Goal: Information Seeking & Learning: Learn about a topic

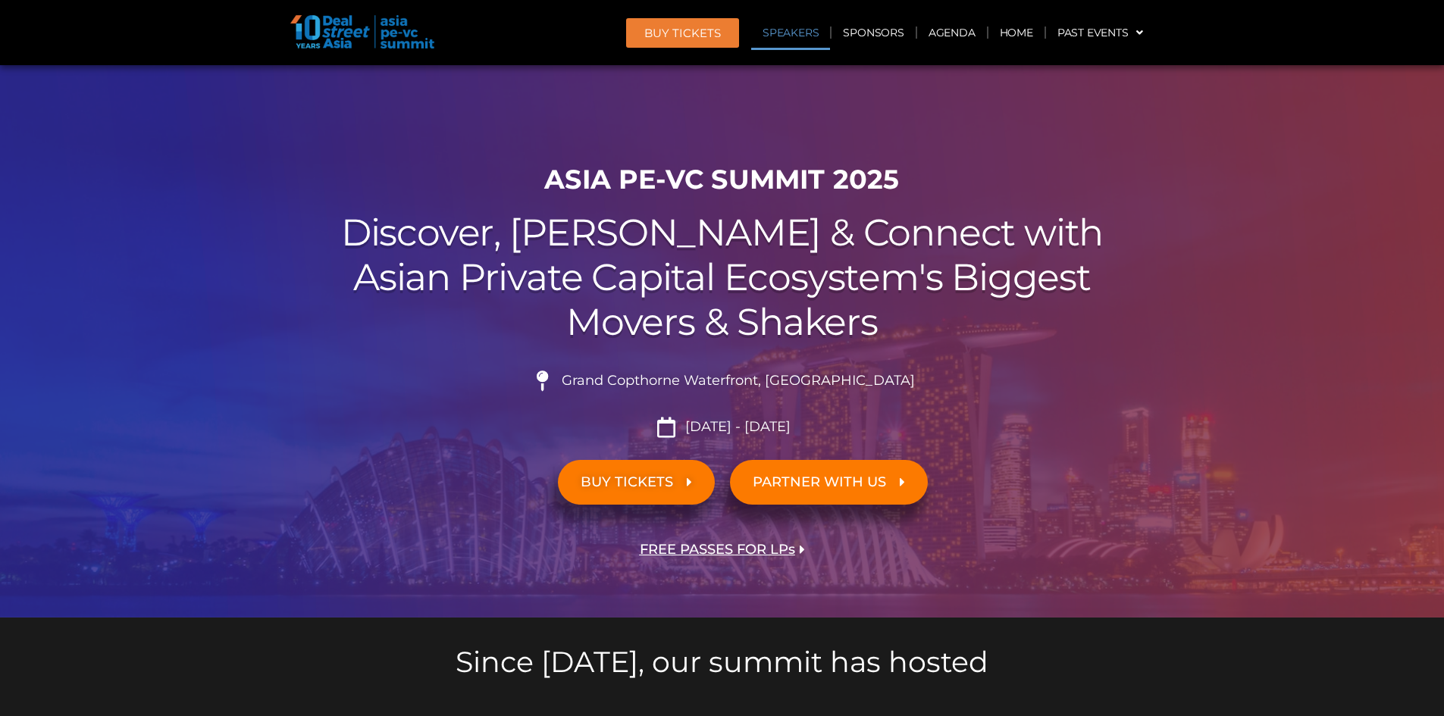
click at [780, 29] on link "Speakers" at bounding box center [790, 32] width 79 height 35
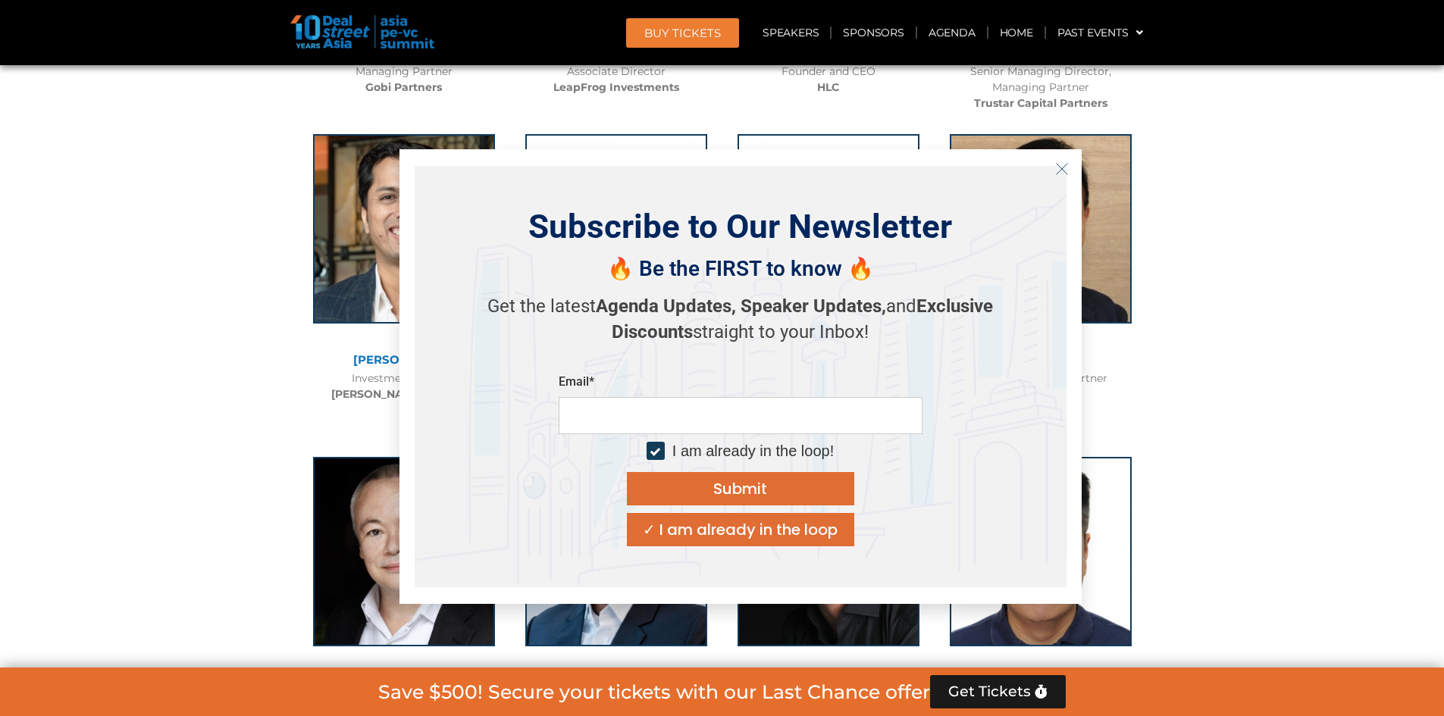
scroll to position [8189, 0]
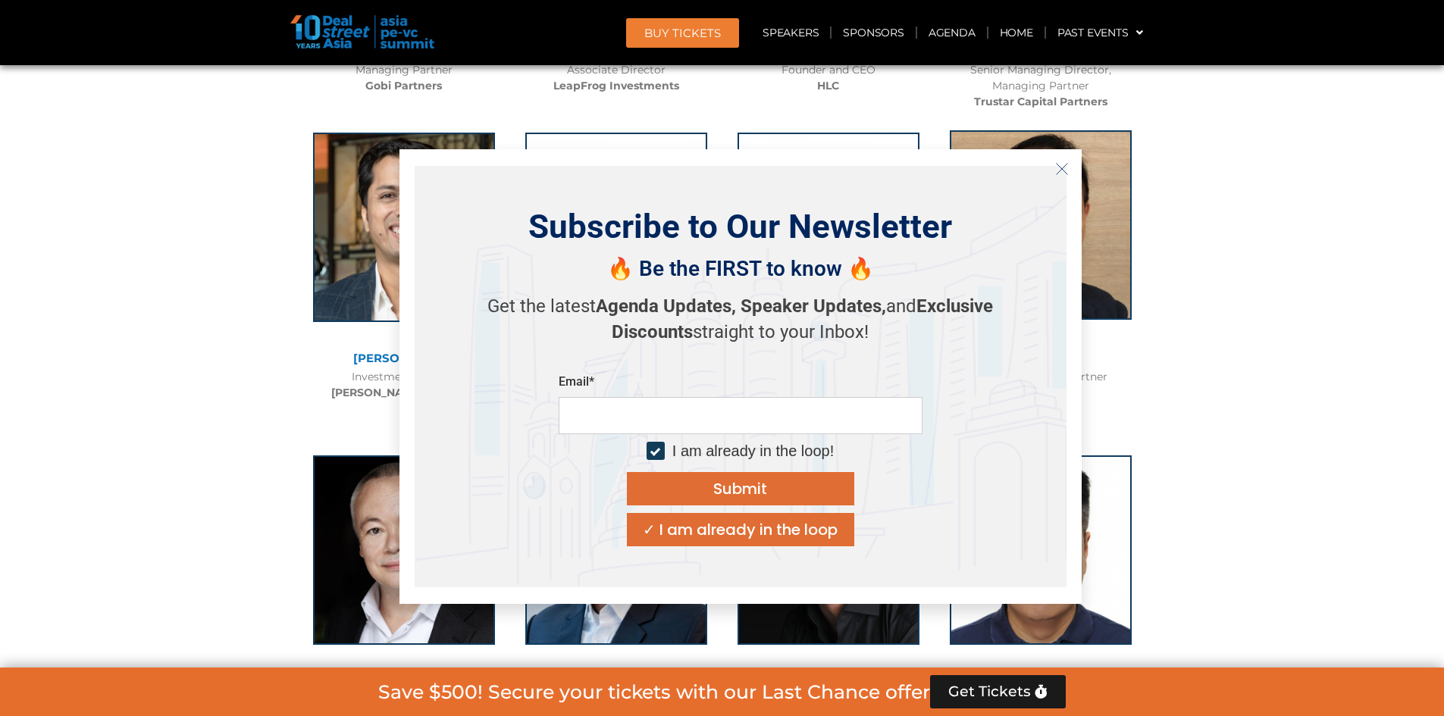
click at [1068, 158] on button "Close" at bounding box center [1062, 169] width 24 height 24
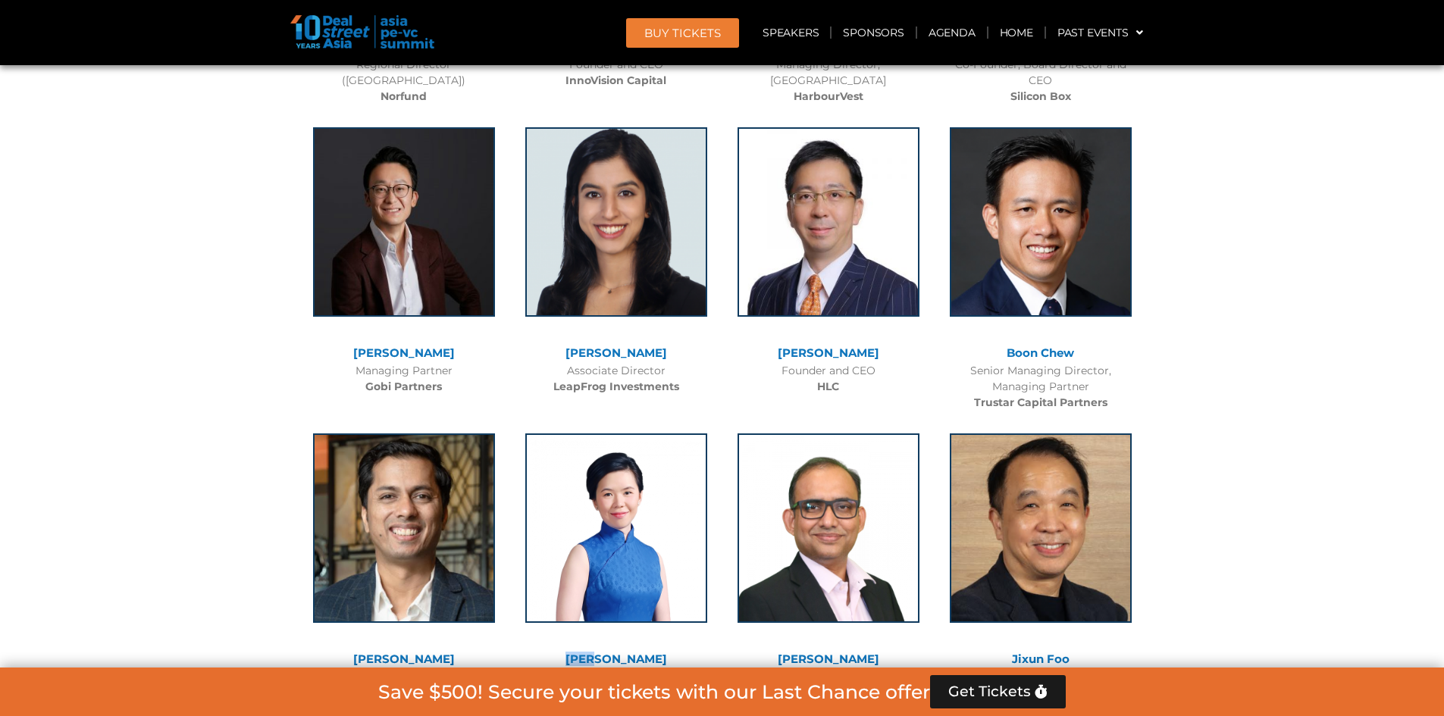
scroll to position [7962, 0]
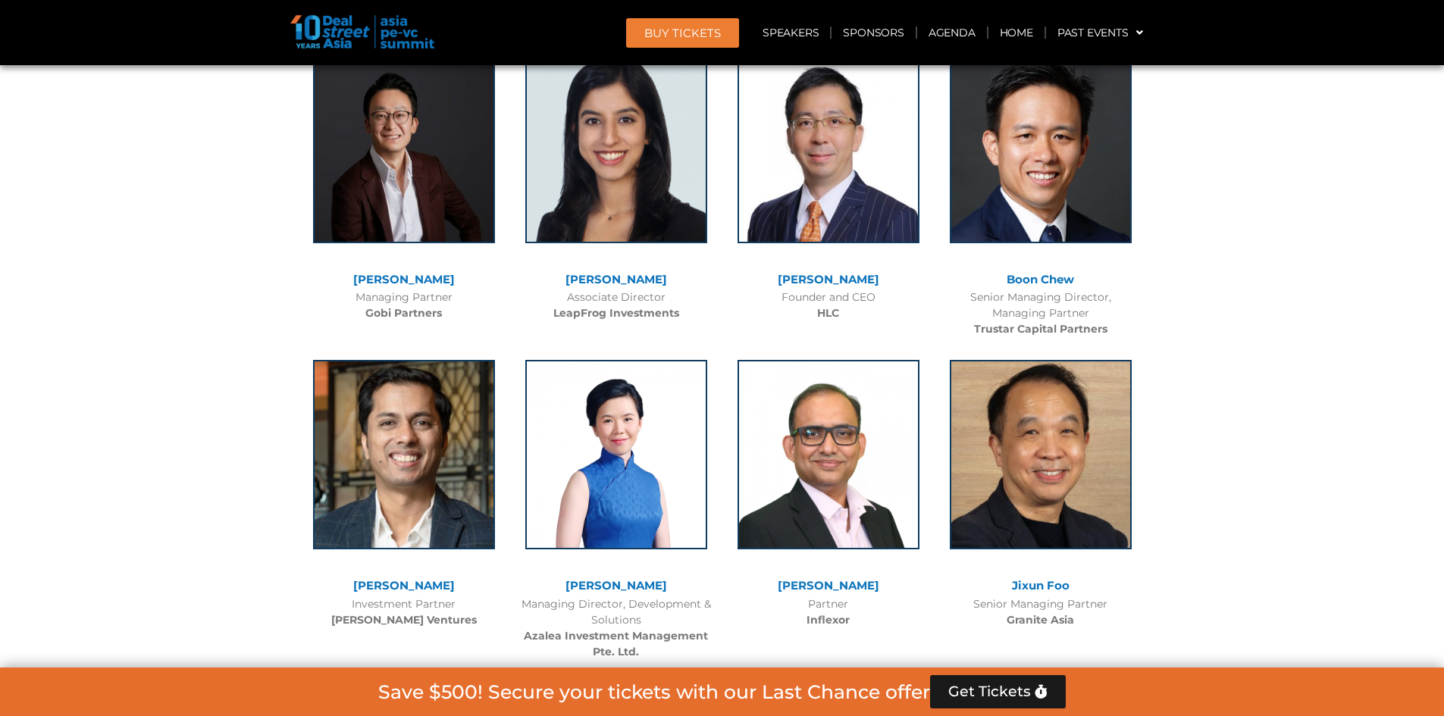
click at [722, 507] on div "Pratip Mazumdar Partner Inflexor" at bounding box center [828, 490] width 212 height 291
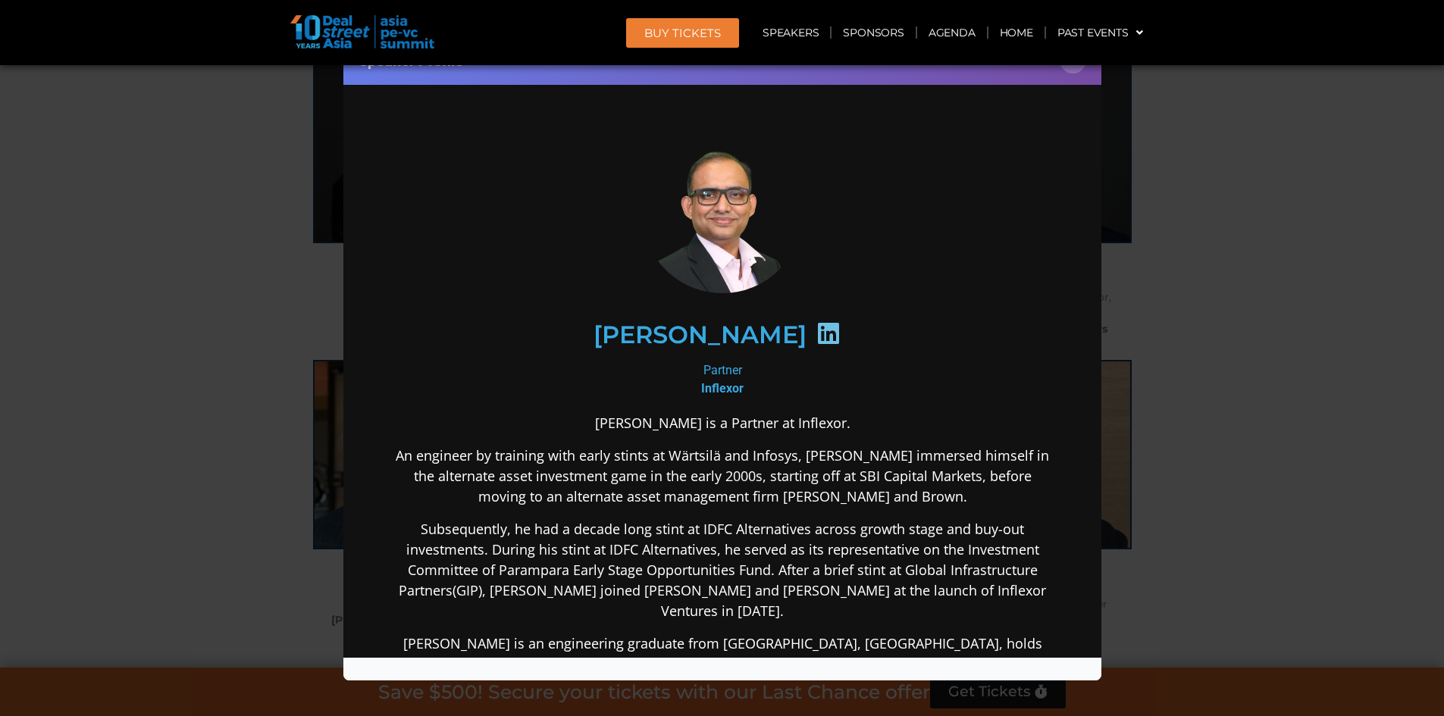
scroll to position [0, 0]
click at [1077, 72] on button "×" at bounding box center [1073, 60] width 27 height 27
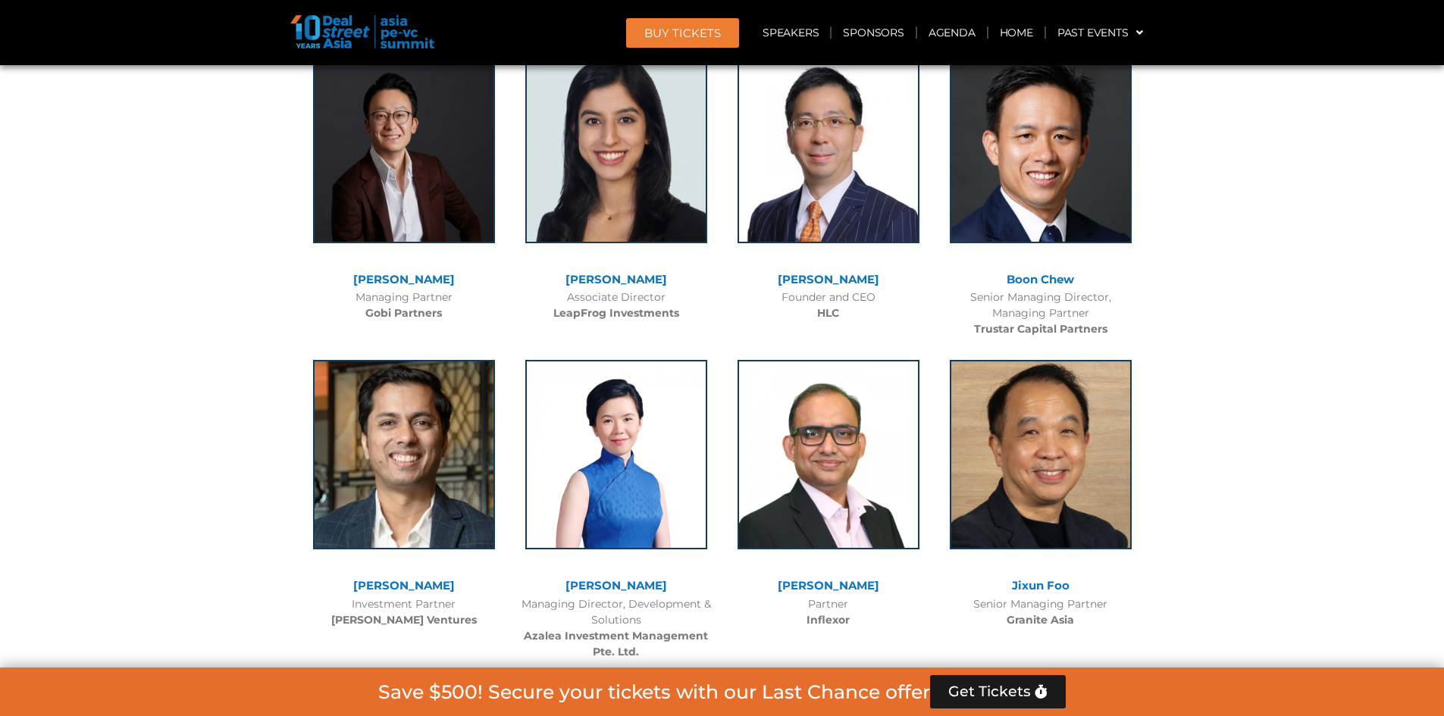
click at [612, 500] on div at bounding box center [616, 465] width 197 height 227
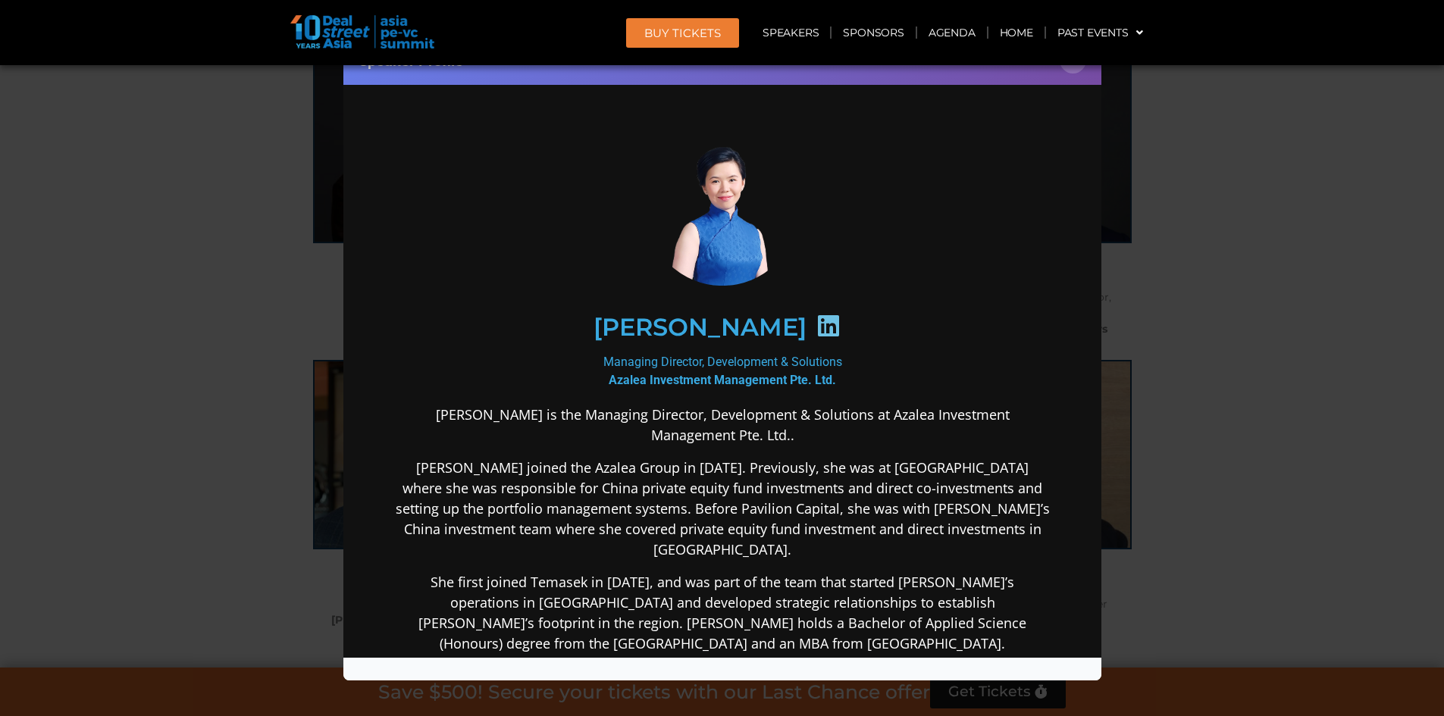
click at [816, 318] on icon at bounding box center [828, 326] width 24 height 24
click at [816, 327] on icon at bounding box center [828, 326] width 24 height 24
click at [1069, 73] on button "×" at bounding box center [1073, 60] width 27 height 27
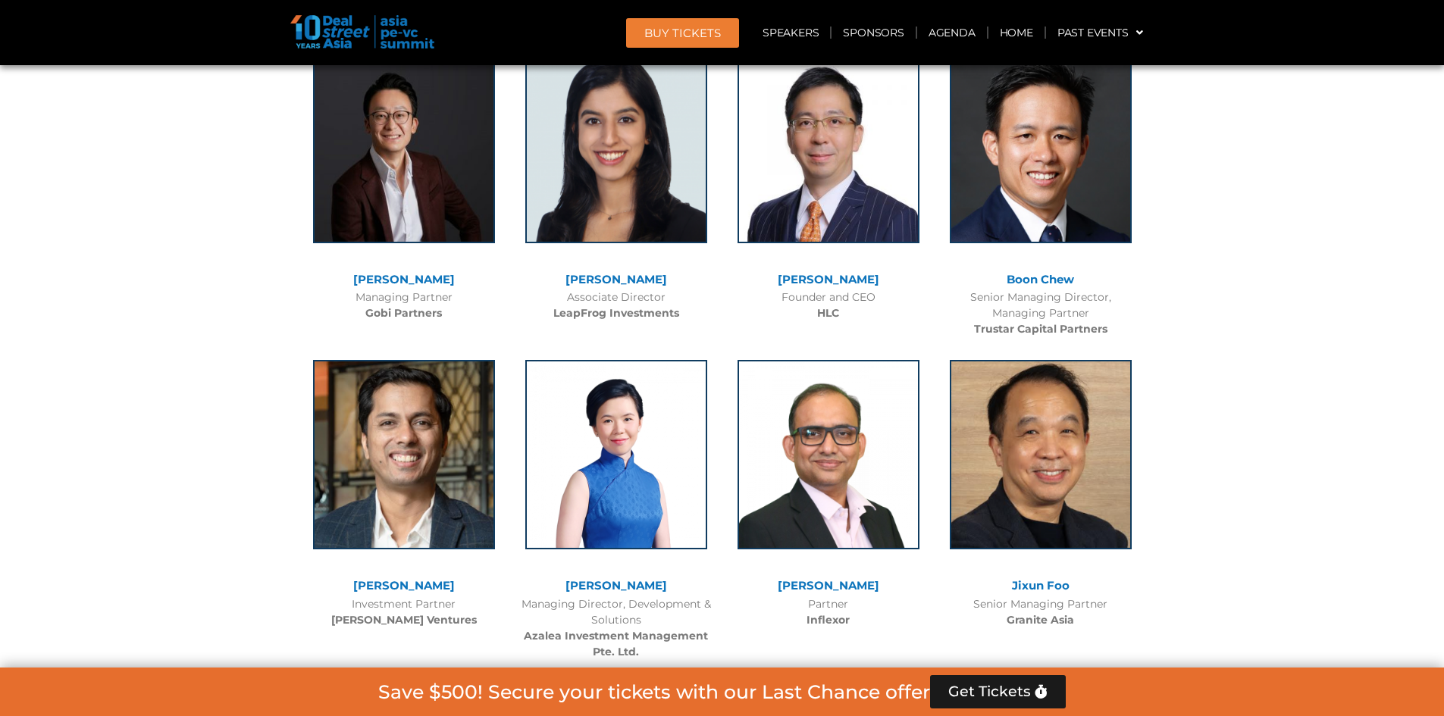
click at [634, 578] on link "[PERSON_NAME]" at bounding box center [616, 585] width 102 height 14
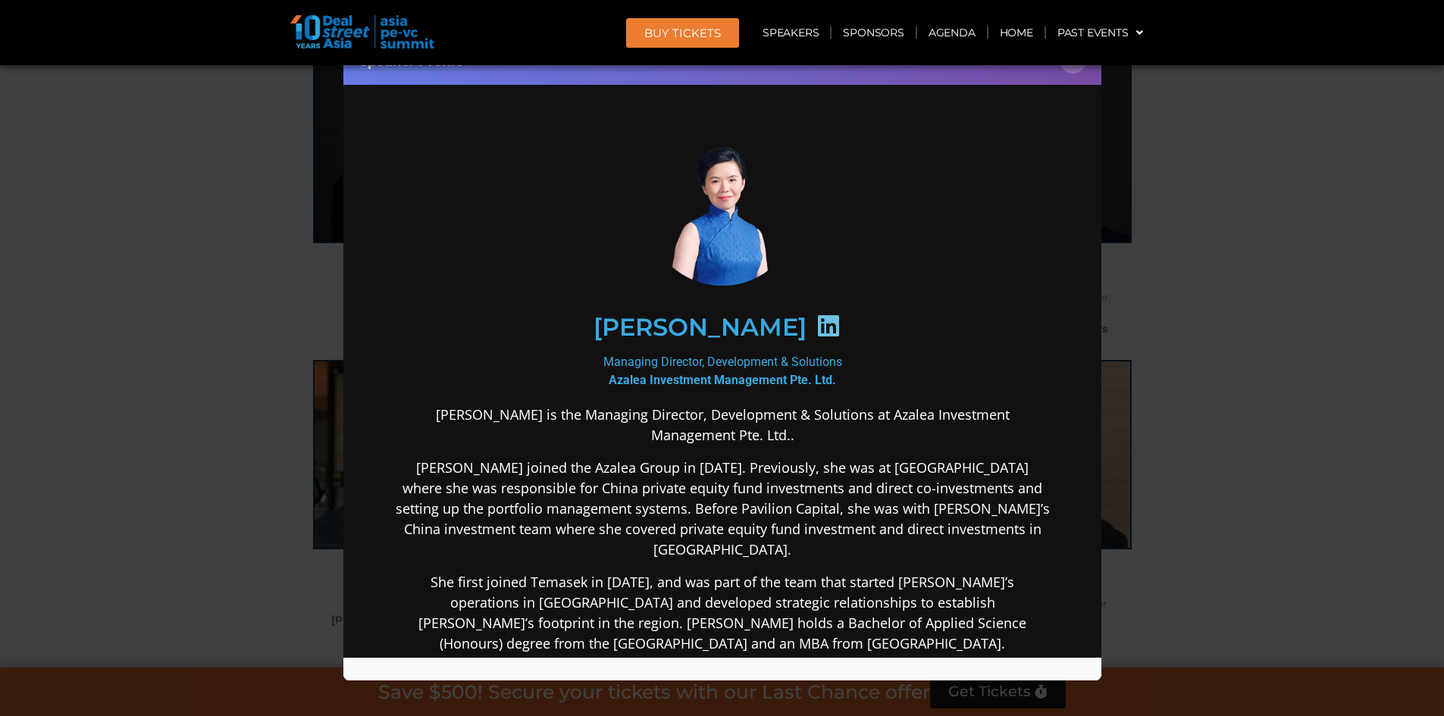
click at [816, 322] on icon at bounding box center [828, 326] width 24 height 24
drag, startPoint x: 1256, startPoint y: 172, endPoint x: 1221, endPoint y: 151, distance: 40.8
click at [1251, 166] on div "Speaker Profile ×" at bounding box center [722, 358] width 1444 height 716
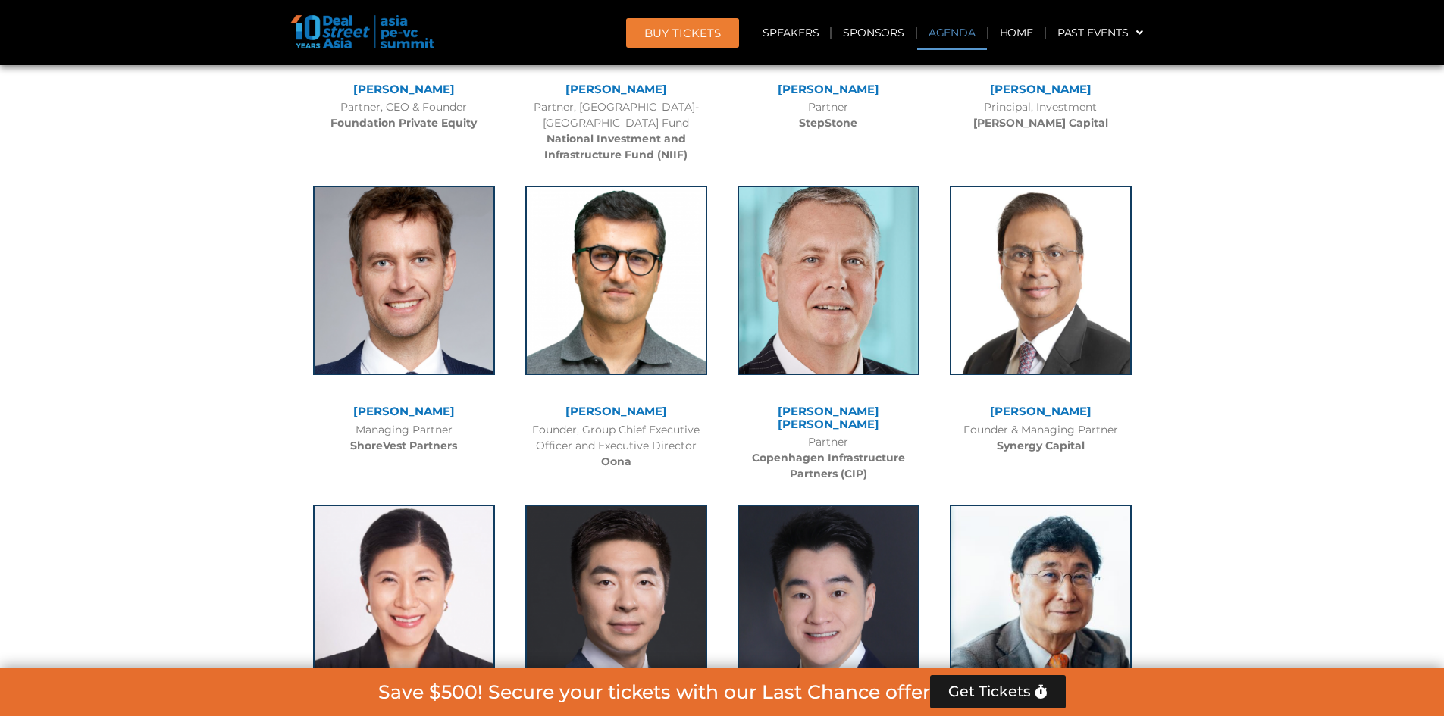
click at [938, 33] on link "Agenda" at bounding box center [952, 32] width 70 height 35
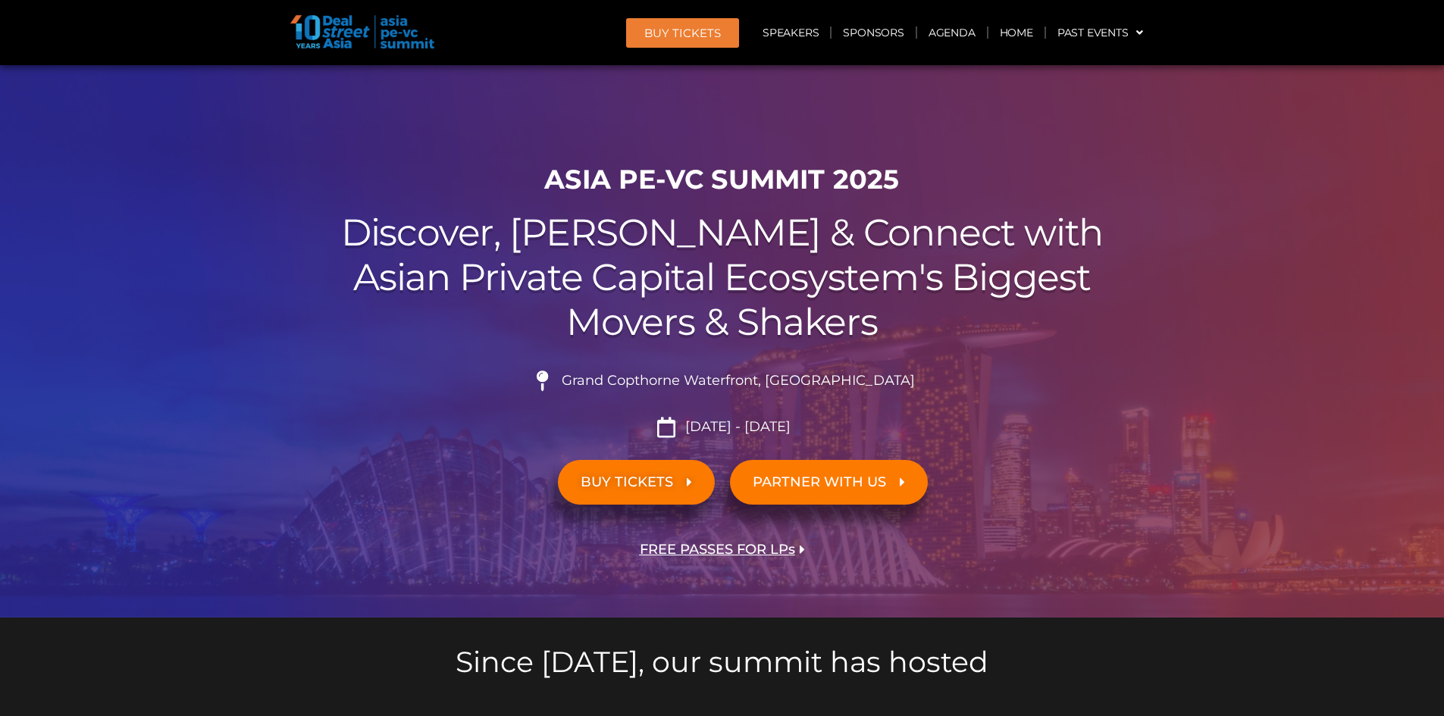
click at [360, 20] on img at bounding box center [362, 31] width 144 height 33
click at [421, 48] on img at bounding box center [362, 31] width 144 height 33
drag, startPoint x: 424, startPoint y: 33, endPoint x: 447, endPoint y: 27, distance: 23.7
click at [425, 33] on img at bounding box center [362, 31] width 144 height 33
click at [1021, 31] on link "Home" at bounding box center [1016, 32] width 56 height 35
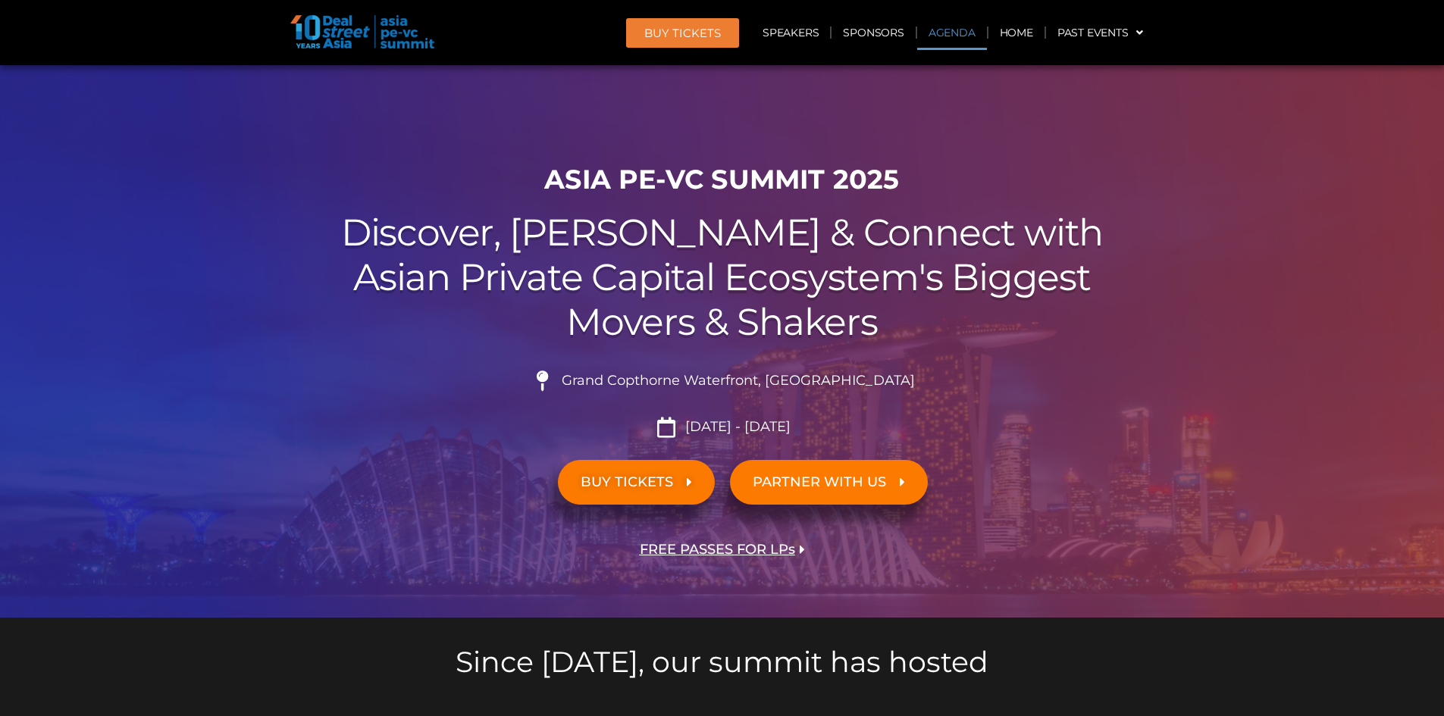
click at [940, 30] on link "Agenda" at bounding box center [952, 32] width 70 height 35
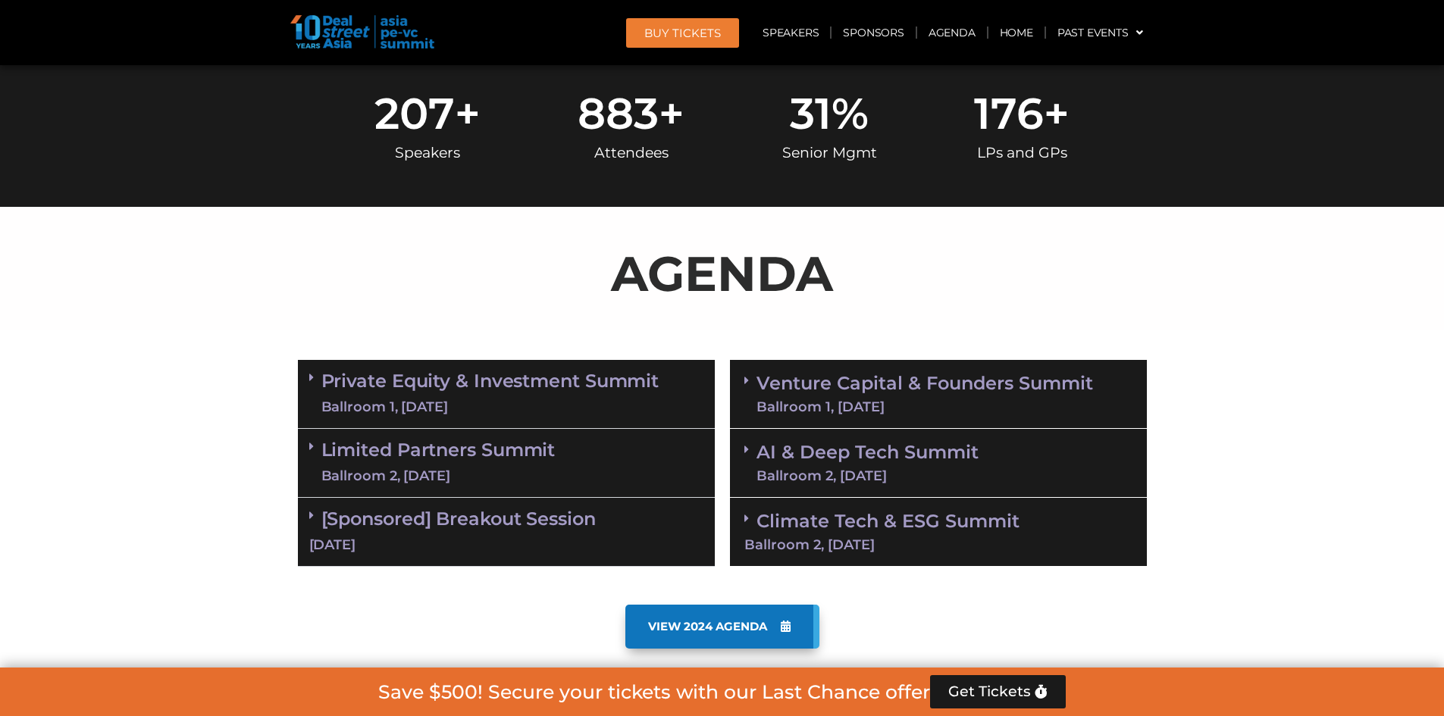
scroll to position [794, 0]
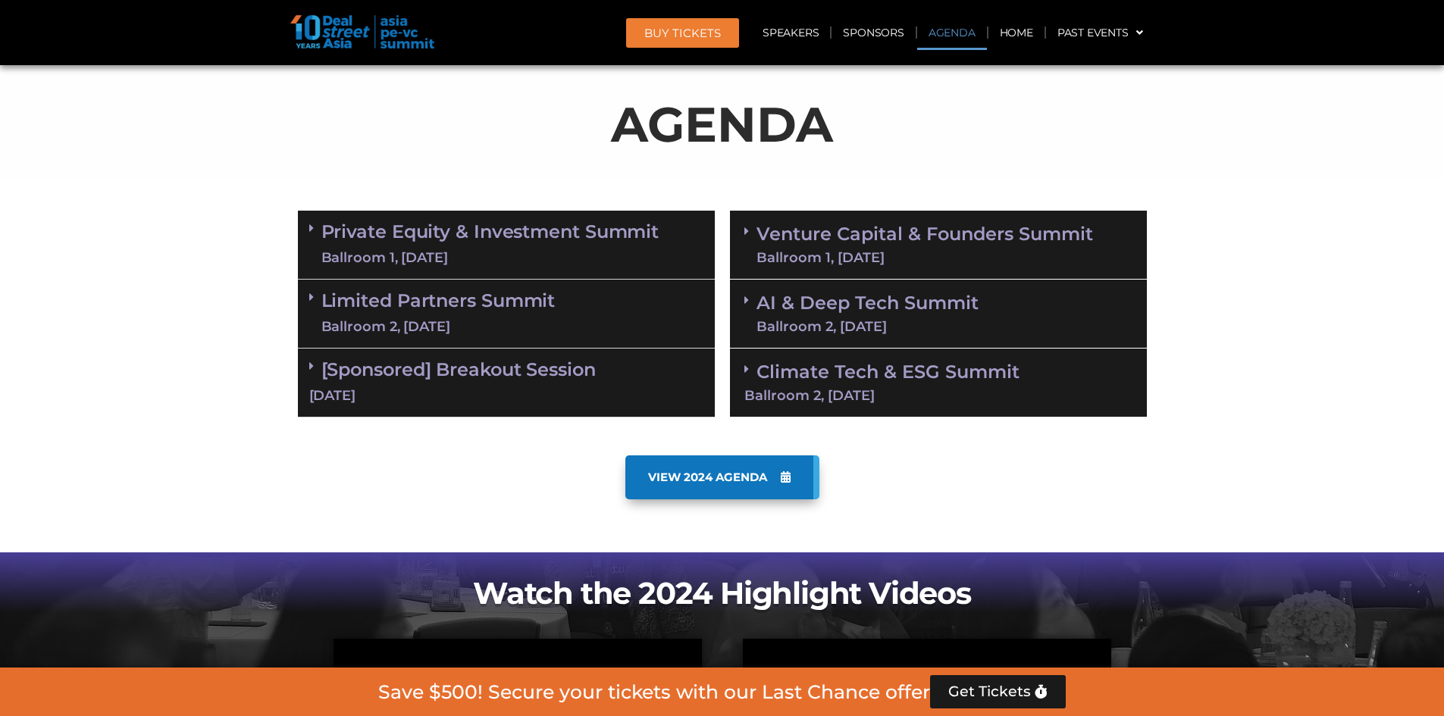
click at [503, 249] on div "Ballroom 1, [DATE]" at bounding box center [490, 258] width 338 height 19
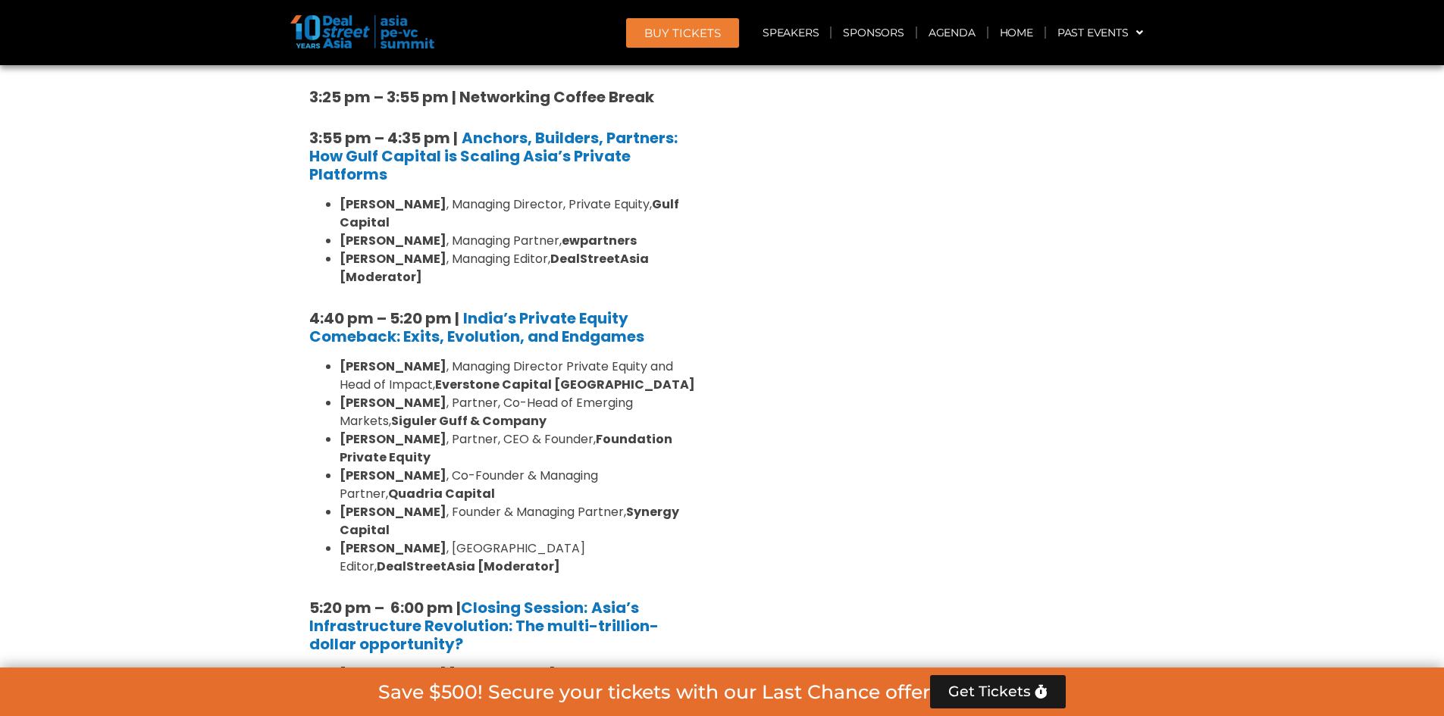
scroll to position [2916, 0]
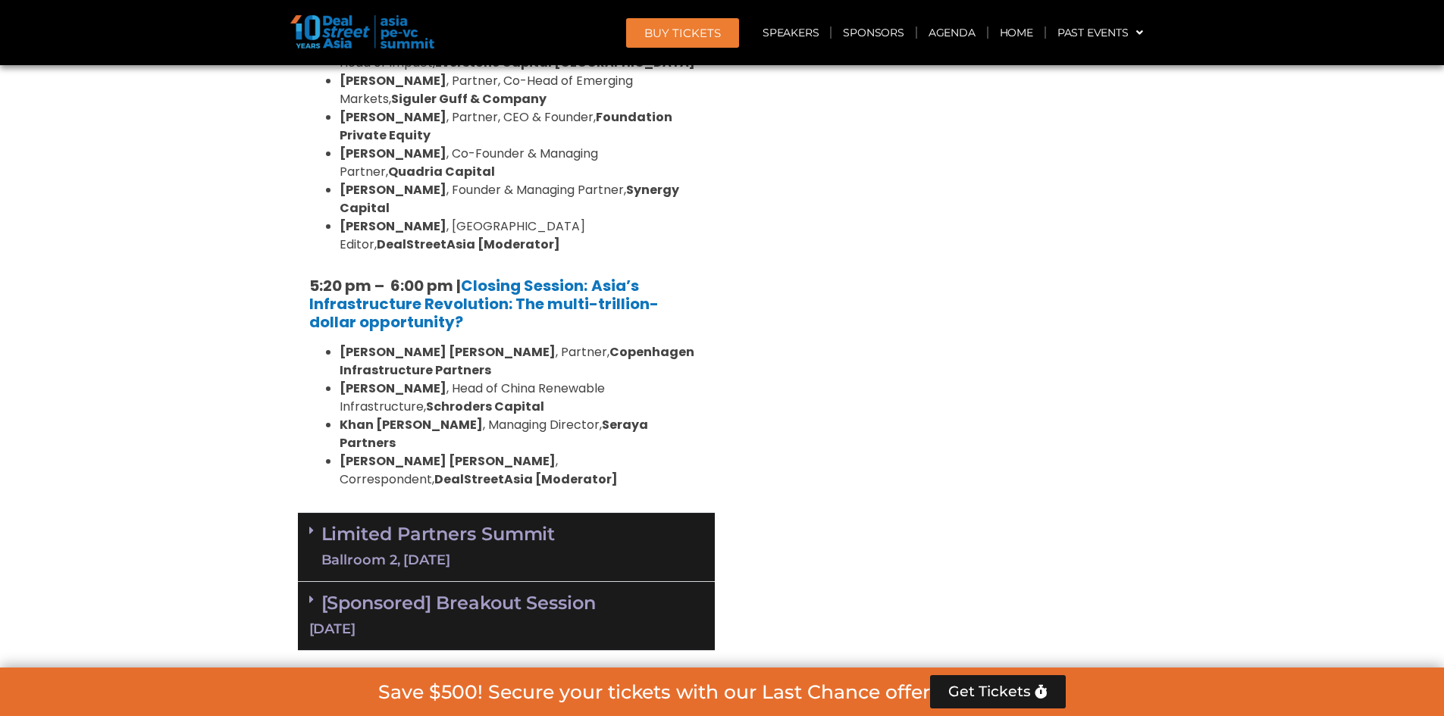
click at [708, 513] on div "Limited Partners Summit Ballroom 2, 10 Sept" at bounding box center [506, 547] width 417 height 69
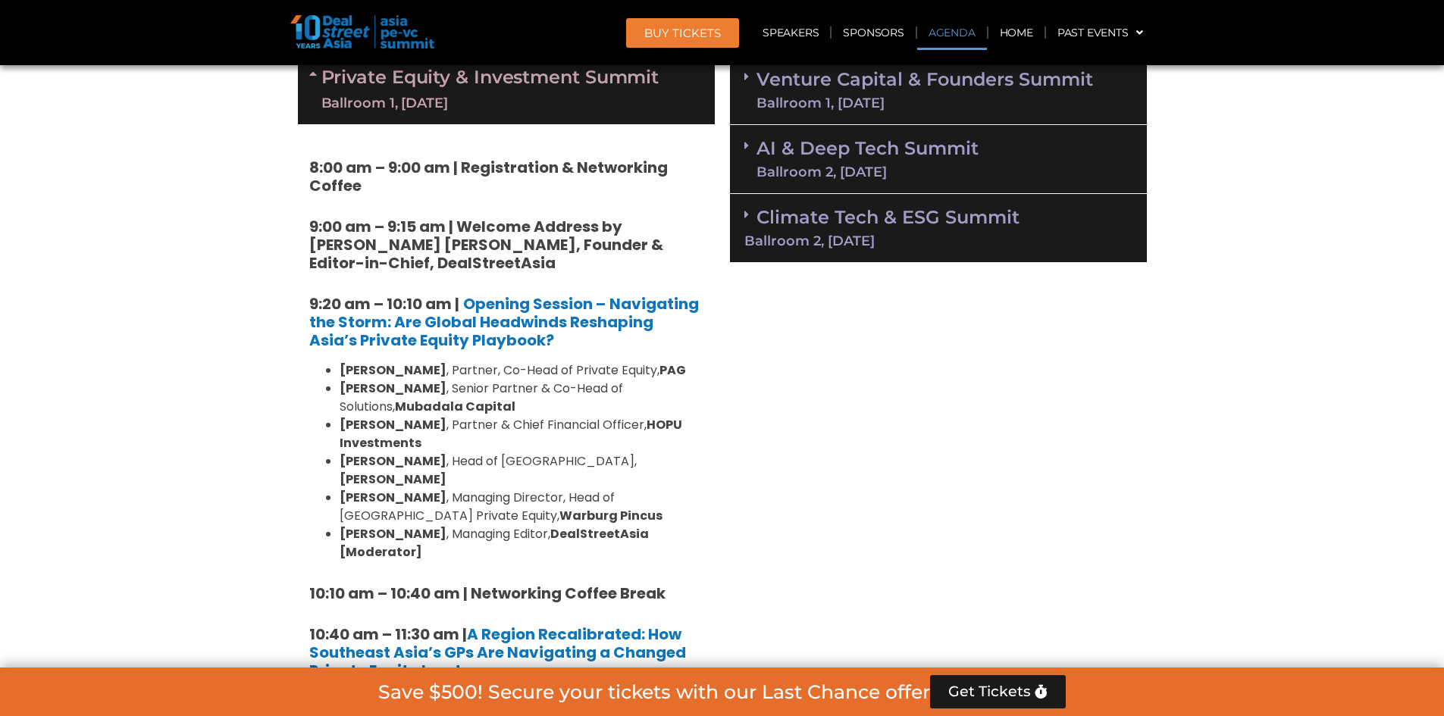
scroll to position [794, 0]
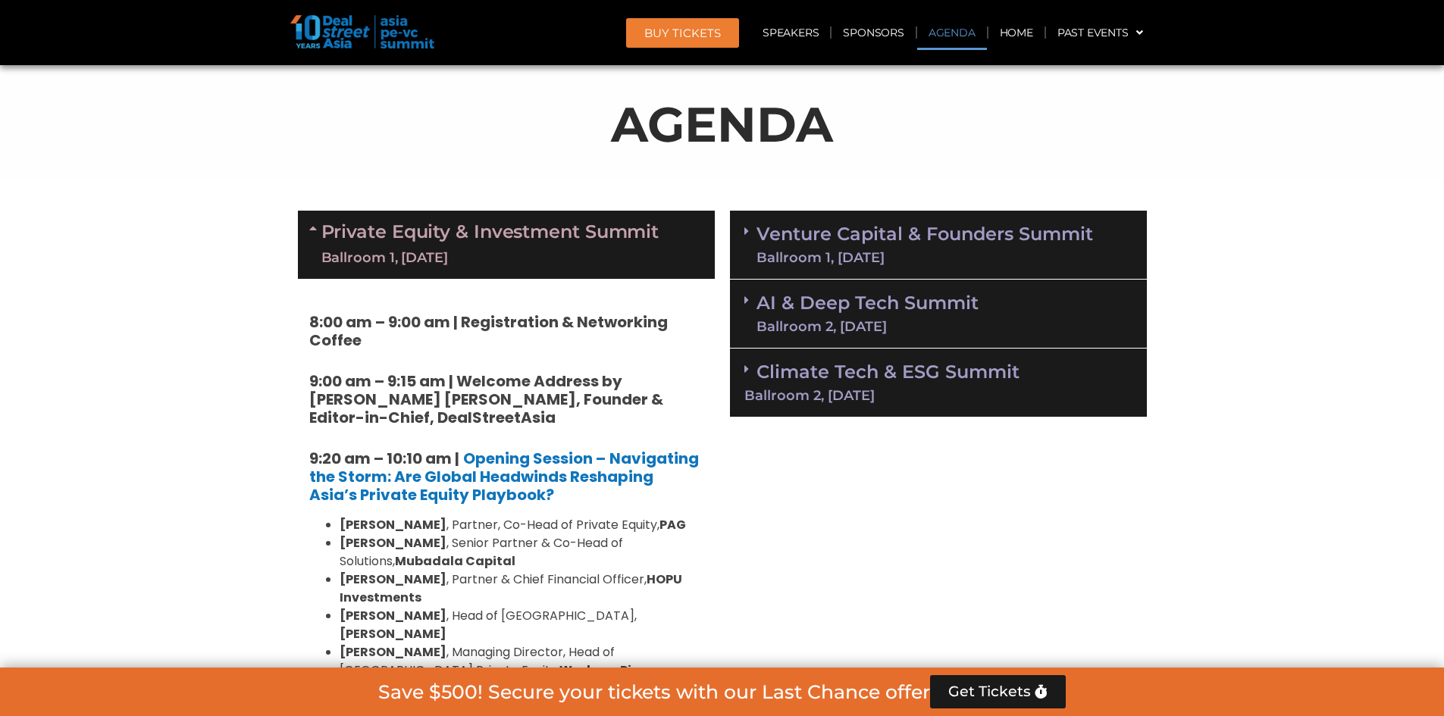
click at [562, 239] on link "Private Equity & Investment Summit Ballroom 1, 10 Sept" at bounding box center [490, 244] width 338 height 45
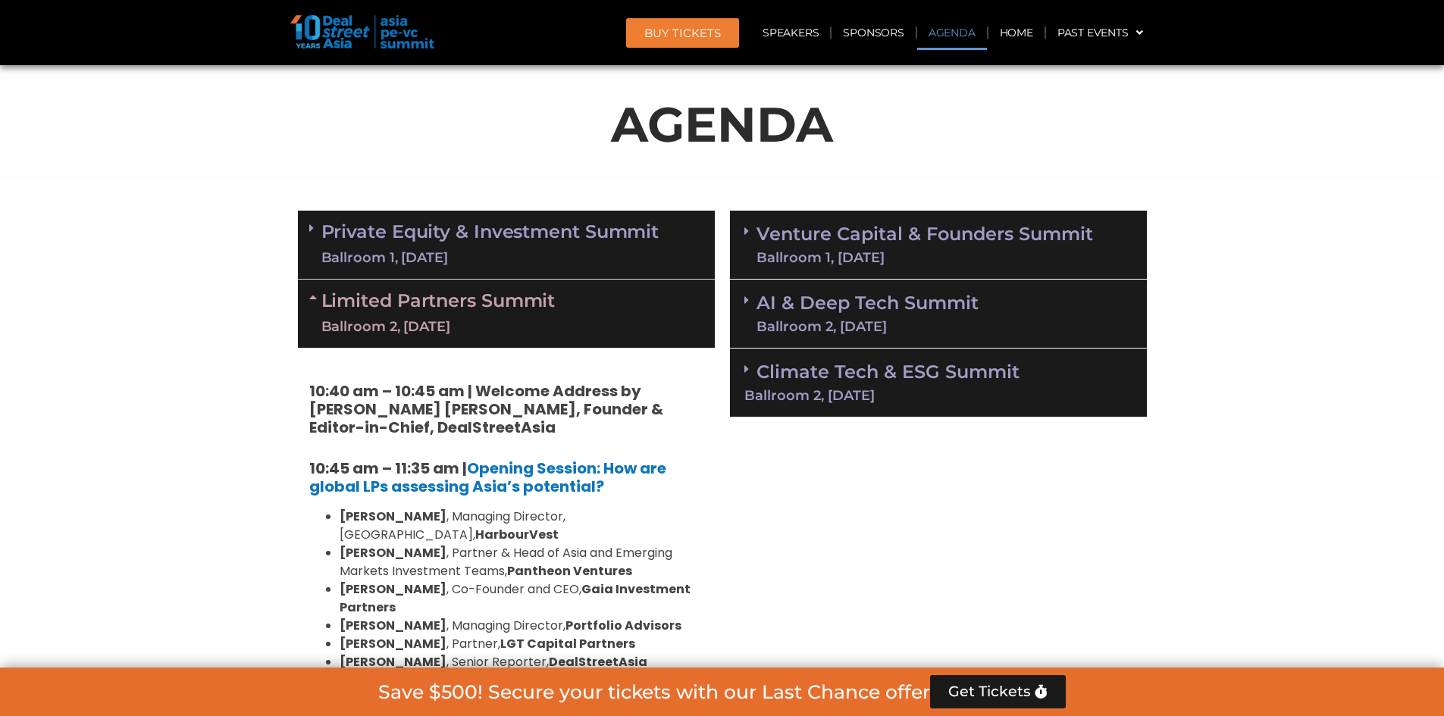
click at [643, 305] on div "Limited Partners Summit Ballroom 2, 10 Sept" at bounding box center [506, 314] width 417 height 68
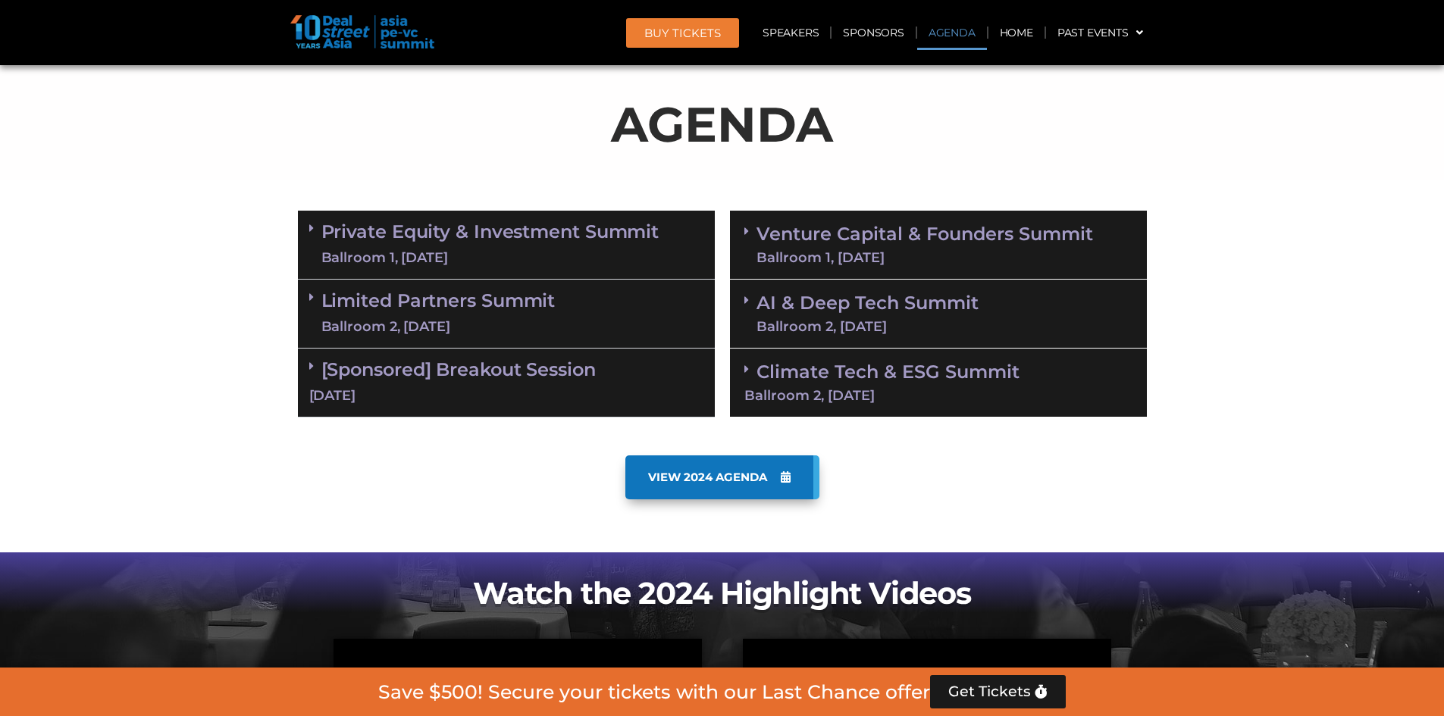
scroll to position [869, 0]
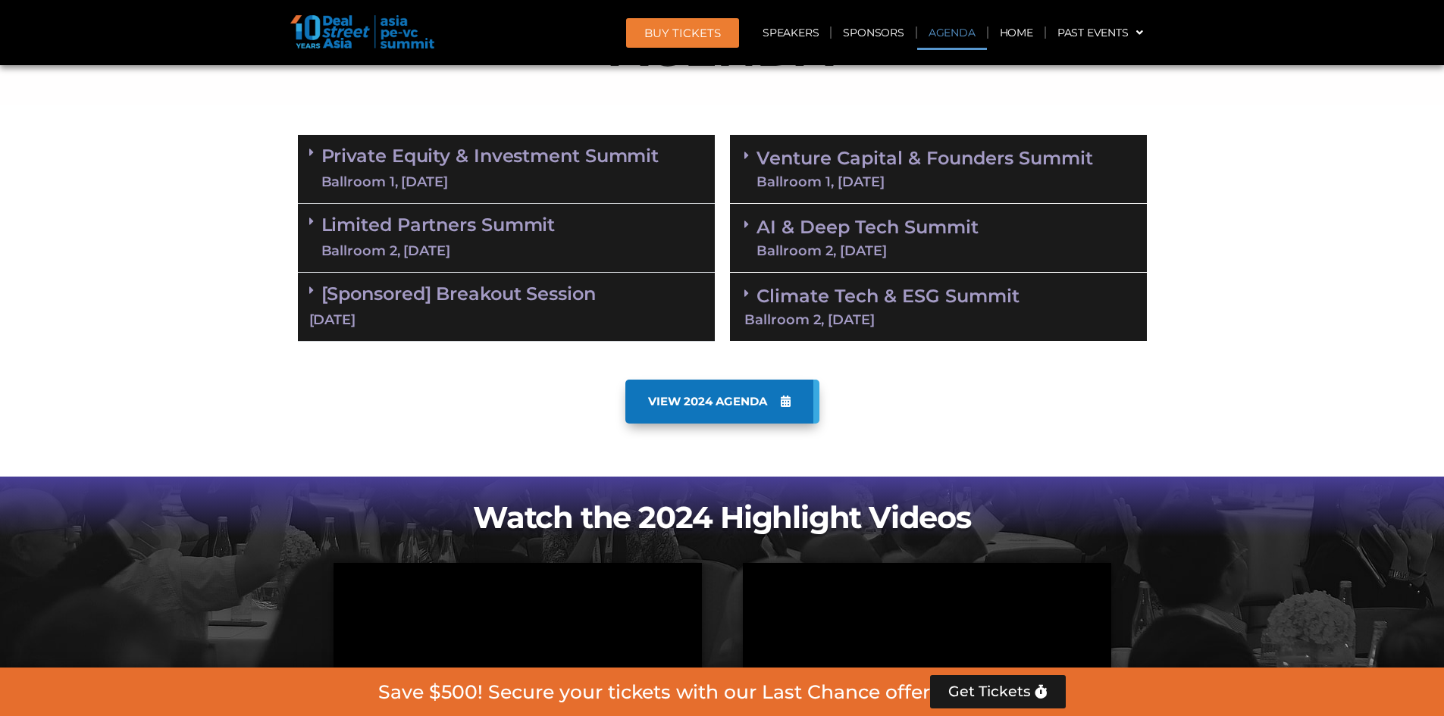
click at [654, 256] on div "Limited Partners Summit Ballroom 2, 10 Sept" at bounding box center [506, 238] width 417 height 69
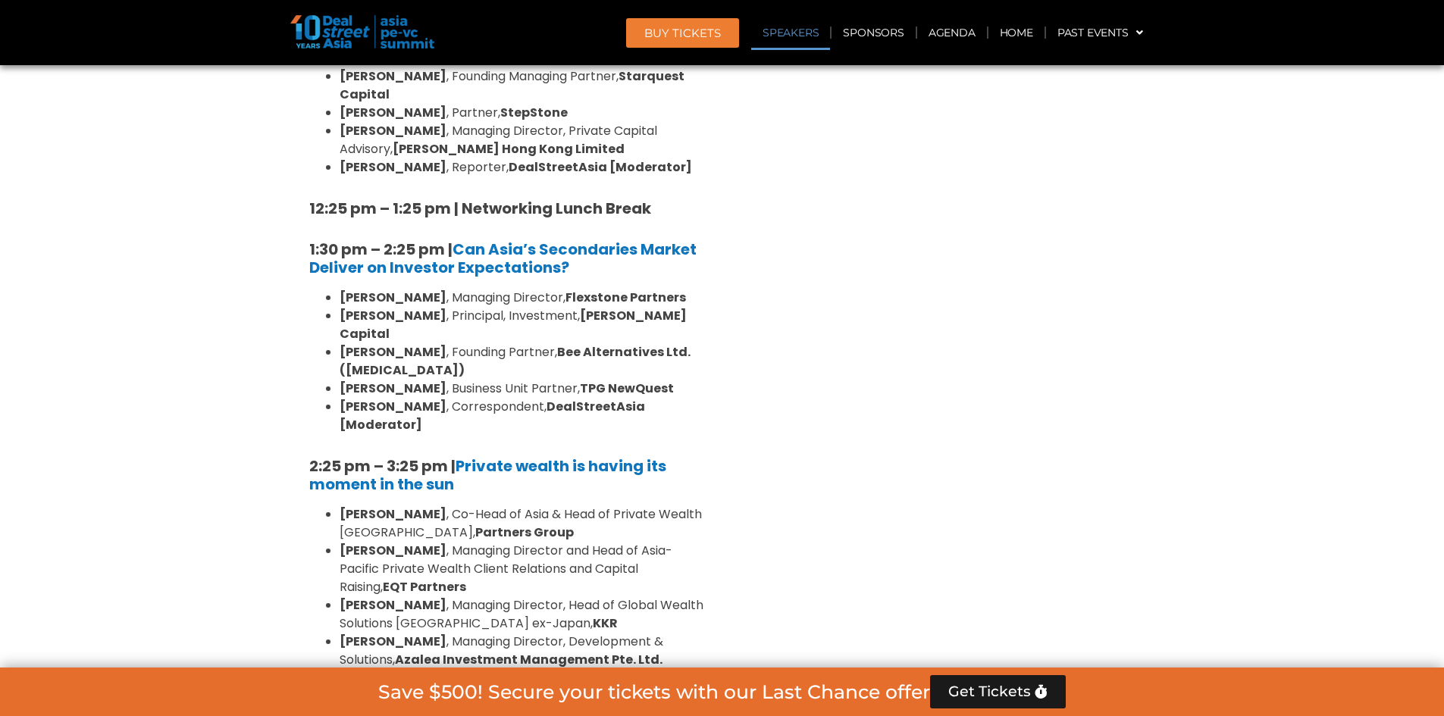
scroll to position [1627, 0]
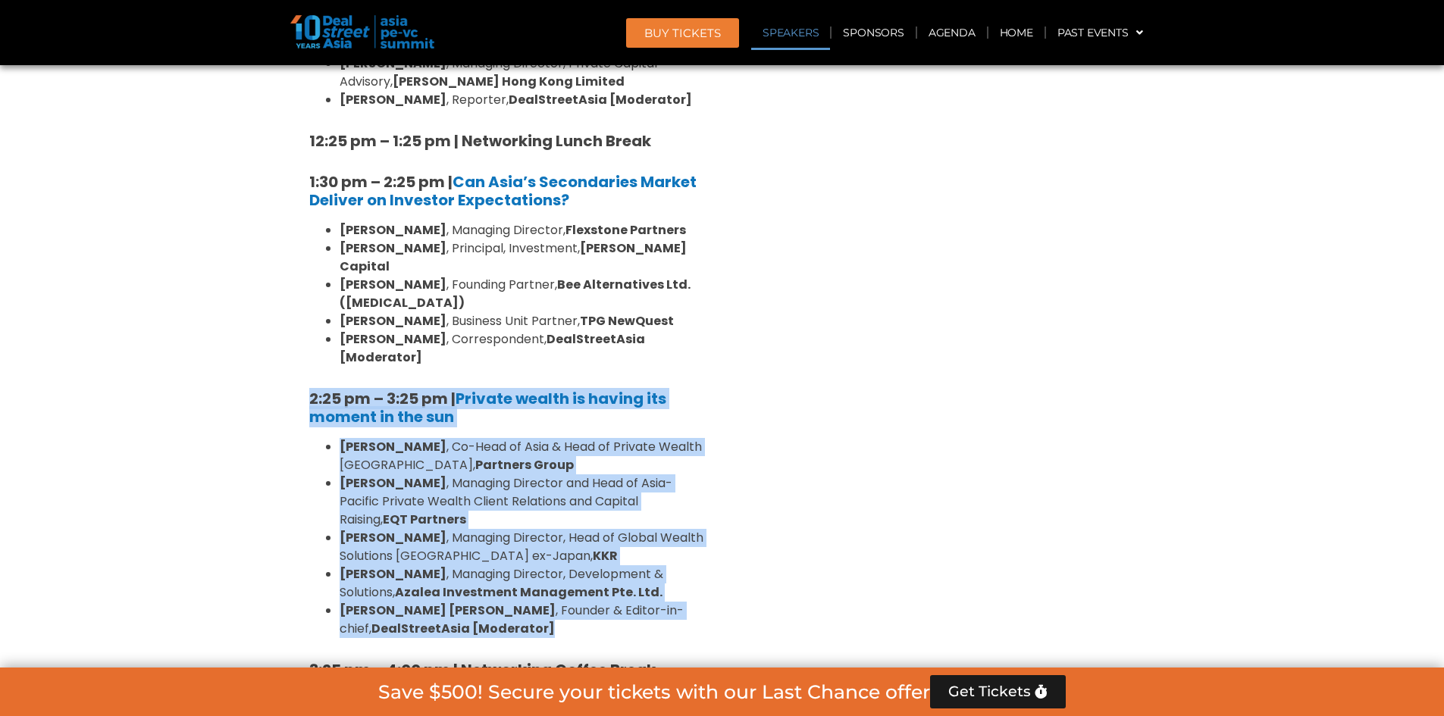
drag, startPoint x: 587, startPoint y: 524, endPoint x: 308, endPoint y: 291, distance: 362.6
click at [308, 291] on div "10:40 am – 10:45 am | Welcome Address by Joji Thomas Philip, Founder & Editor-i…" at bounding box center [506, 318] width 417 height 1609
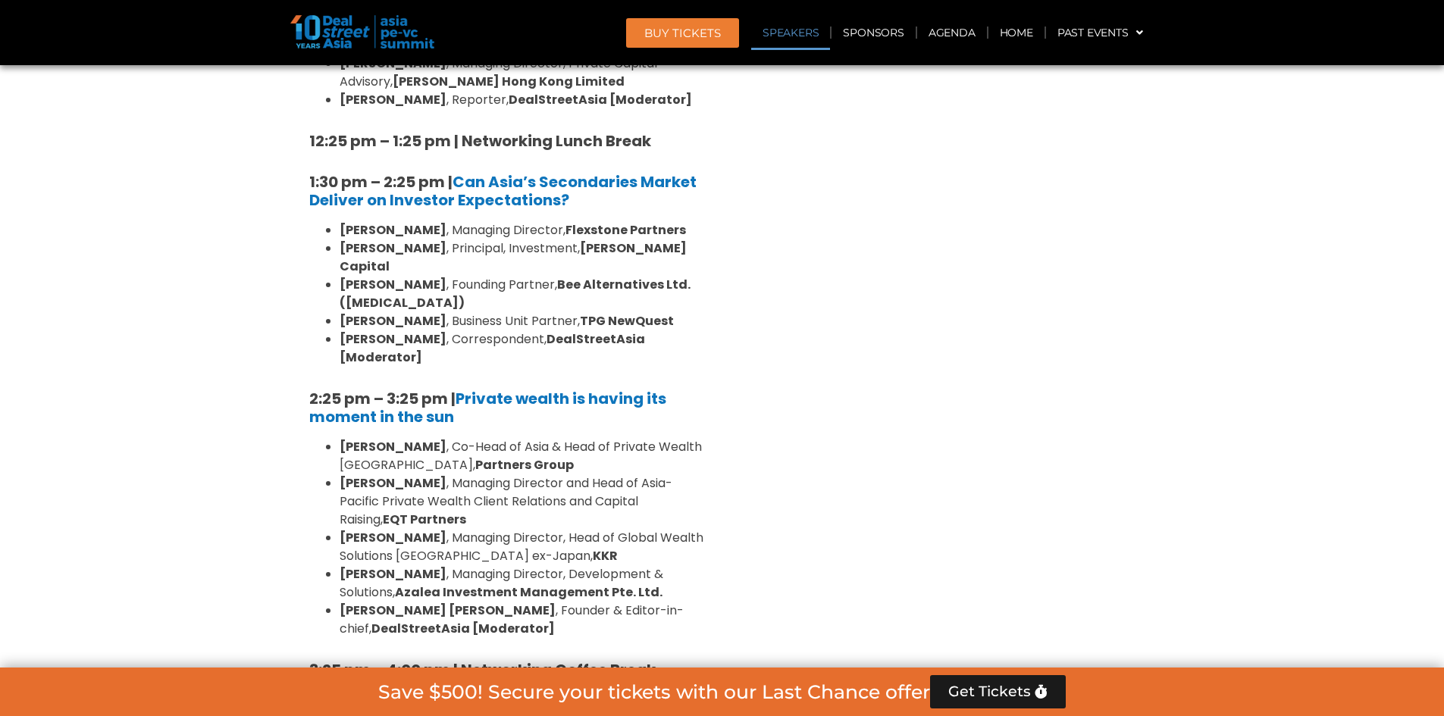
click at [936, 320] on div "Venture Capital & Founders​ Summit Ballroom 1, 11 Sept 8:00 am – 9:00 am | Regi…" at bounding box center [938, 284] width 432 height 1830
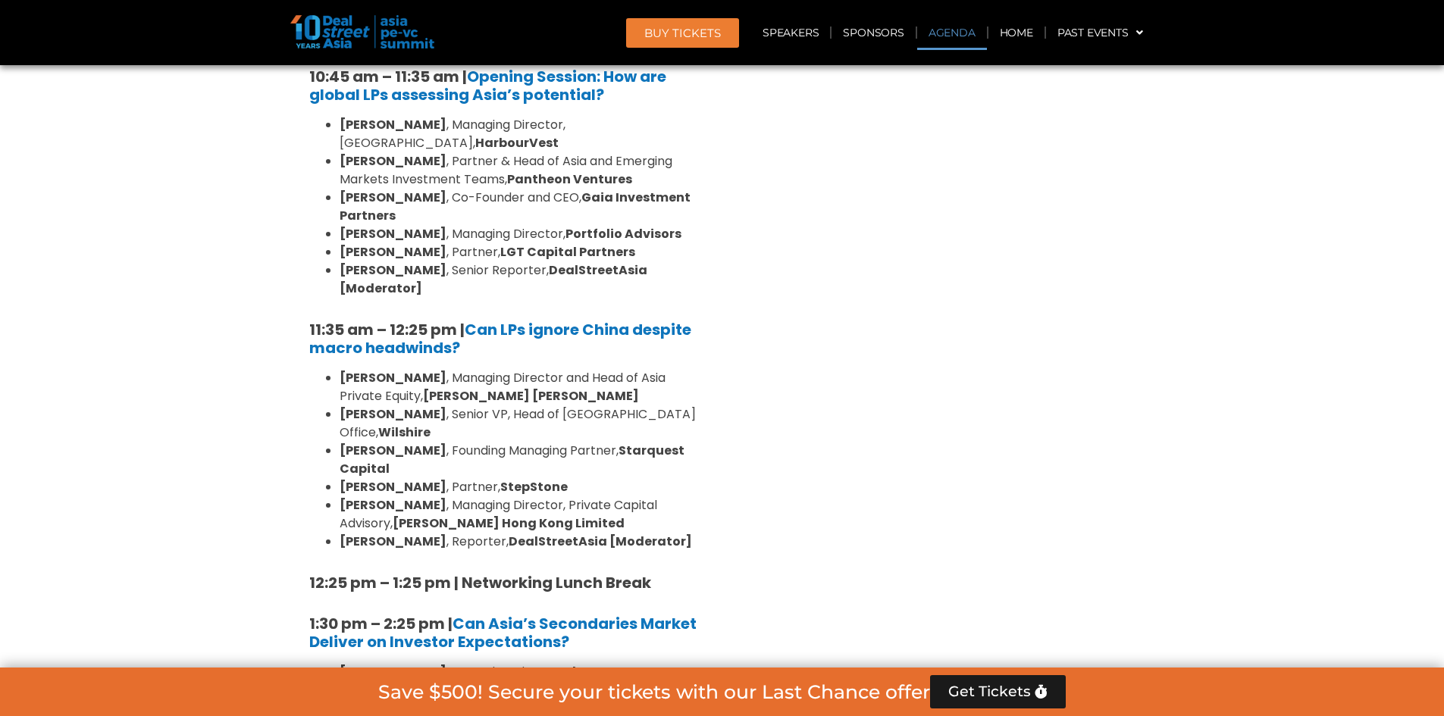
scroll to position [869, 0]
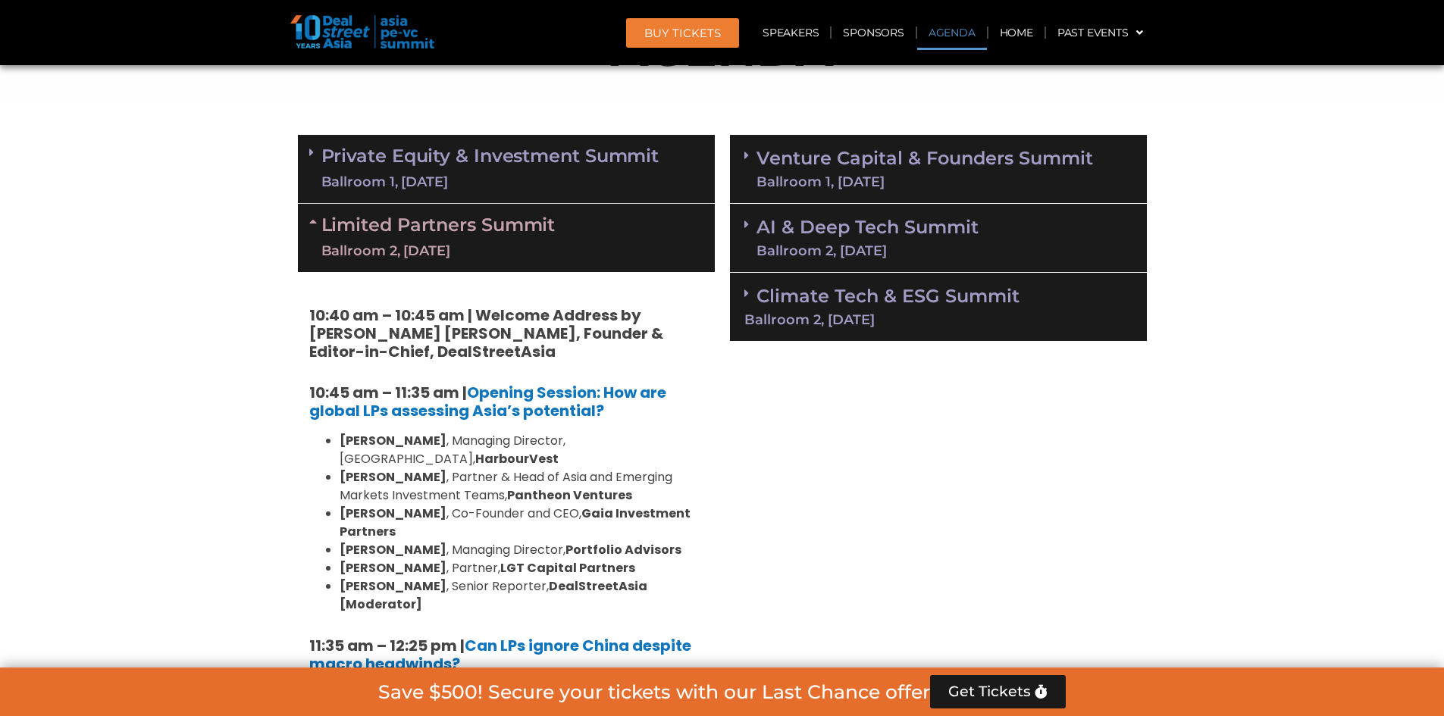
click at [695, 205] on div "Limited Partners [GEOGRAPHIC_DATA] 2, [DATE]" at bounding box center [506, 238] width 417 height 68
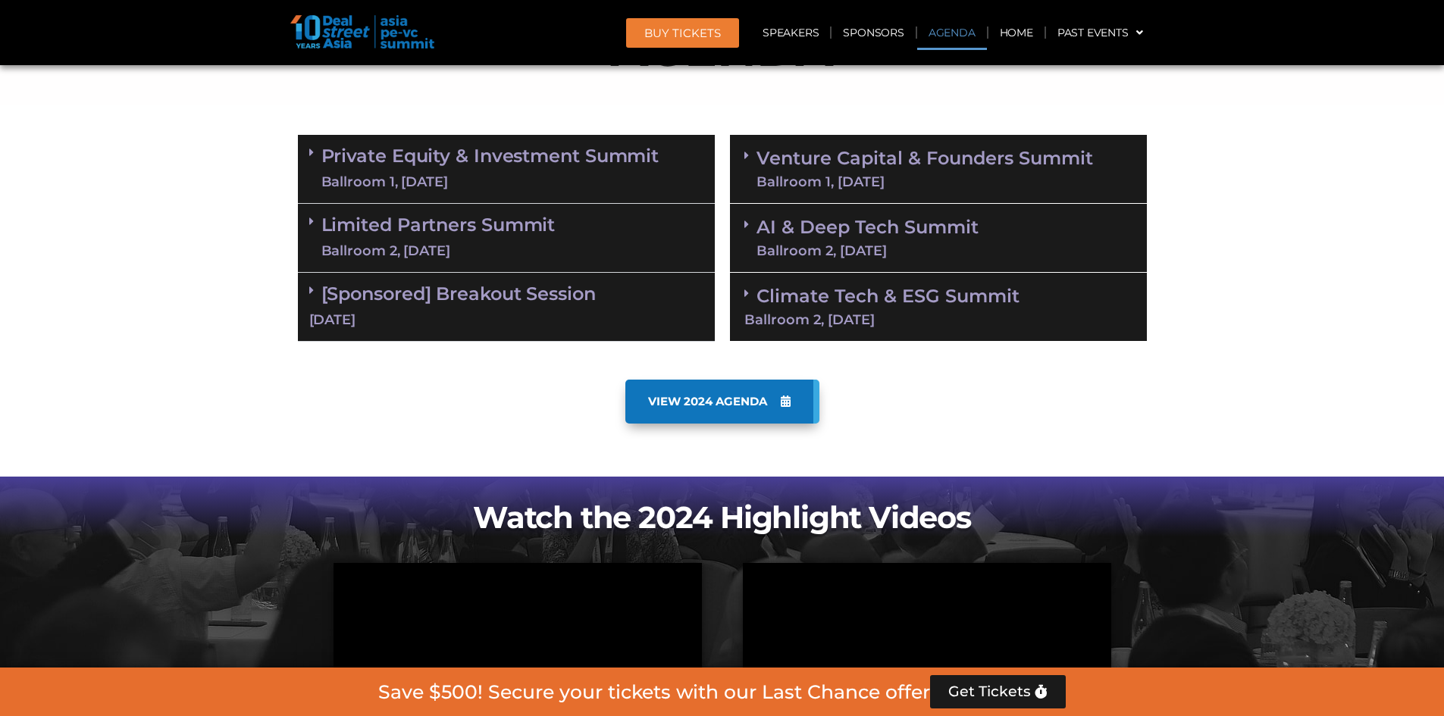
click at [627, 308] on div "[Sponsored] Breakout Session [DATE]" at bounding box center [506, 307] width 417 height 69
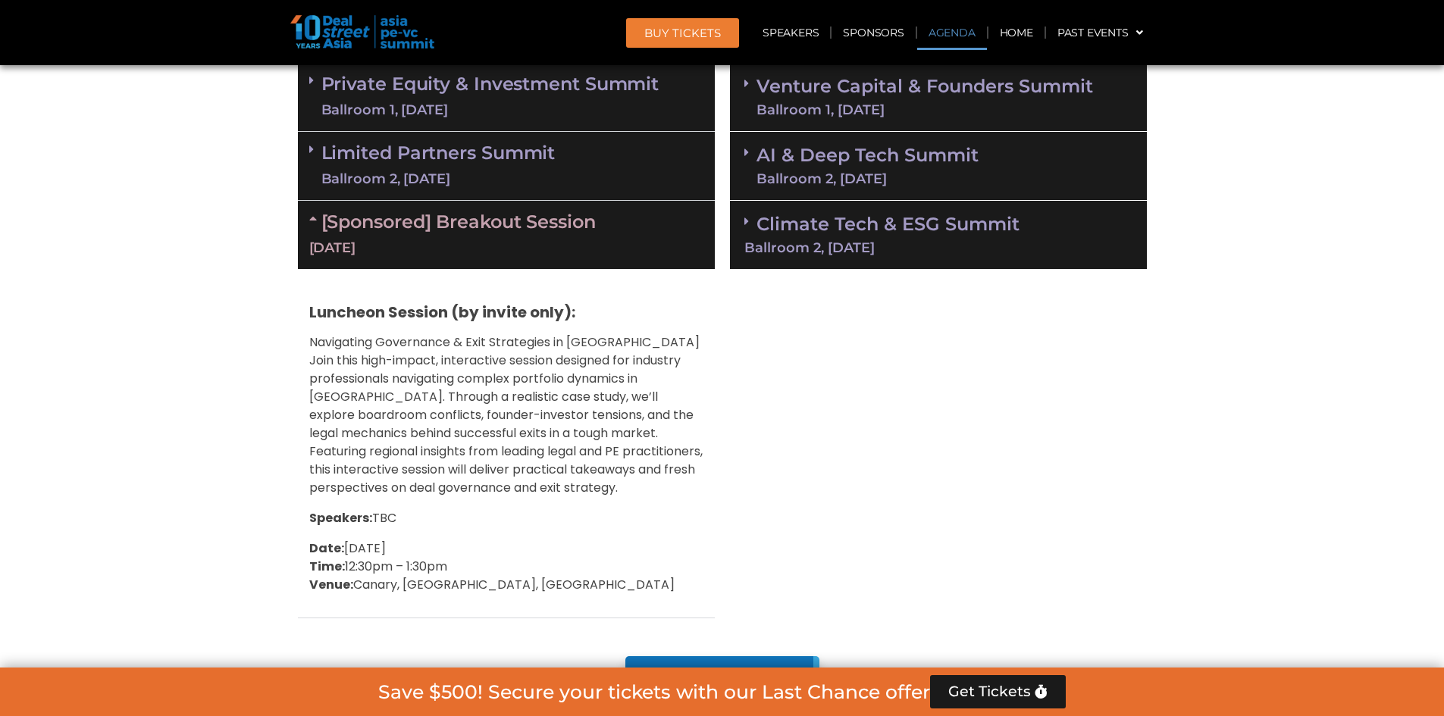
scroll to position [794, 0]
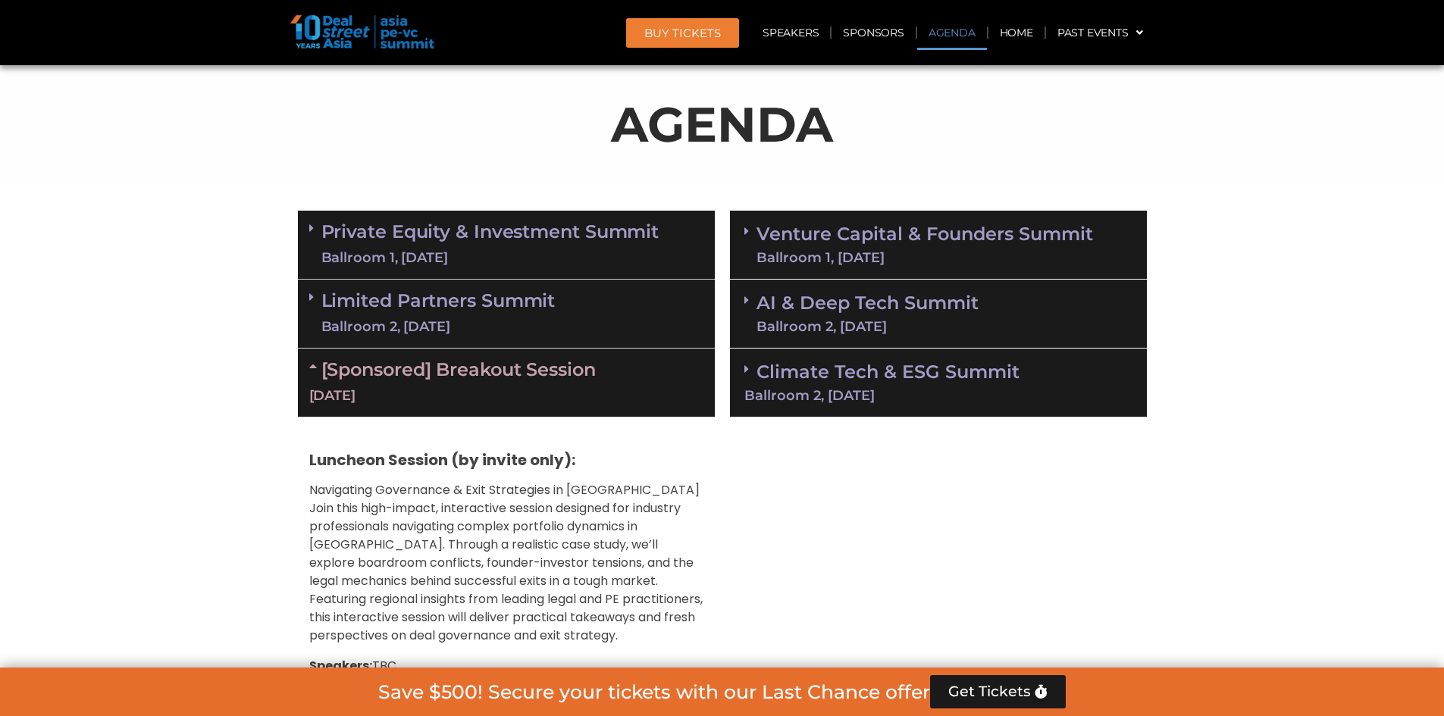
click at [577, 388] on div "[DATE]" at bounding box center [506, 396] width 394 height 19
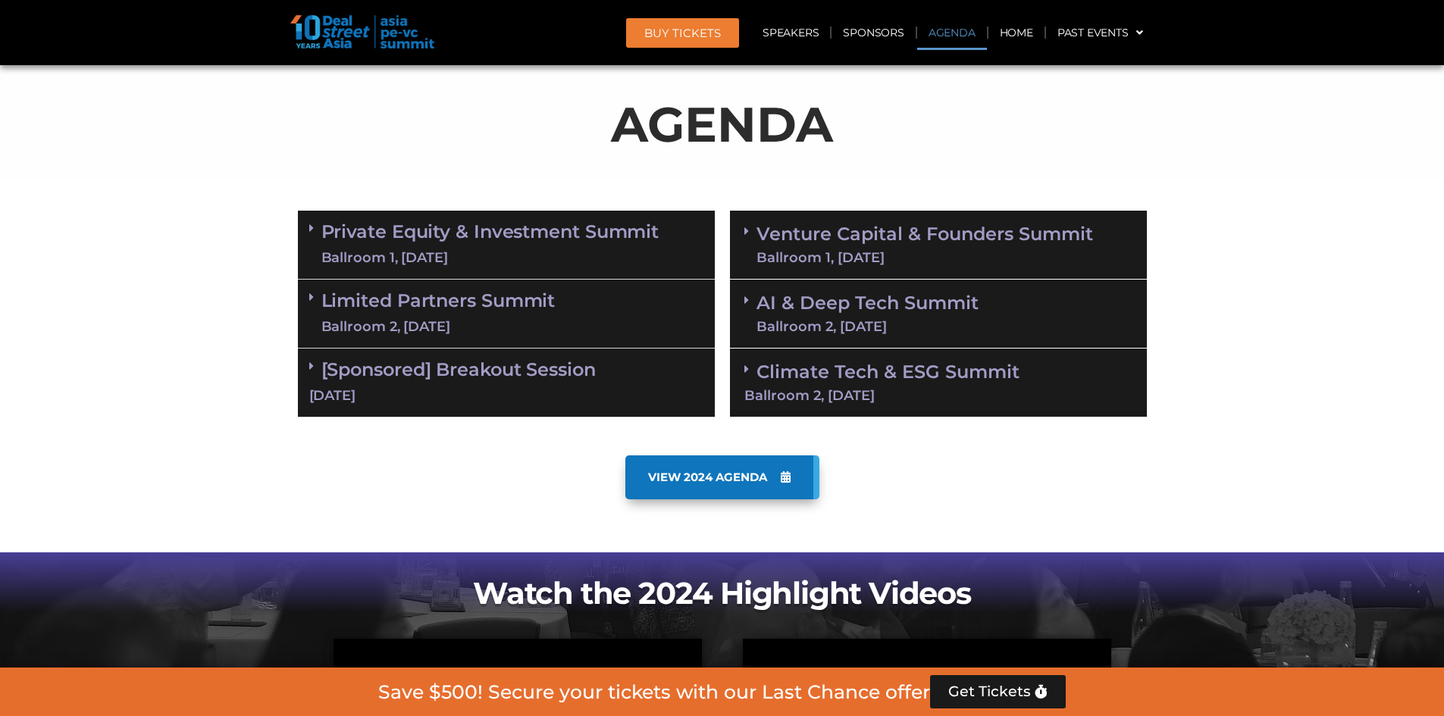
click at [606, 365] on div "[Sponsored] Breakout Session [DATE]" at bounding box center [506, 383] width 417 height 69
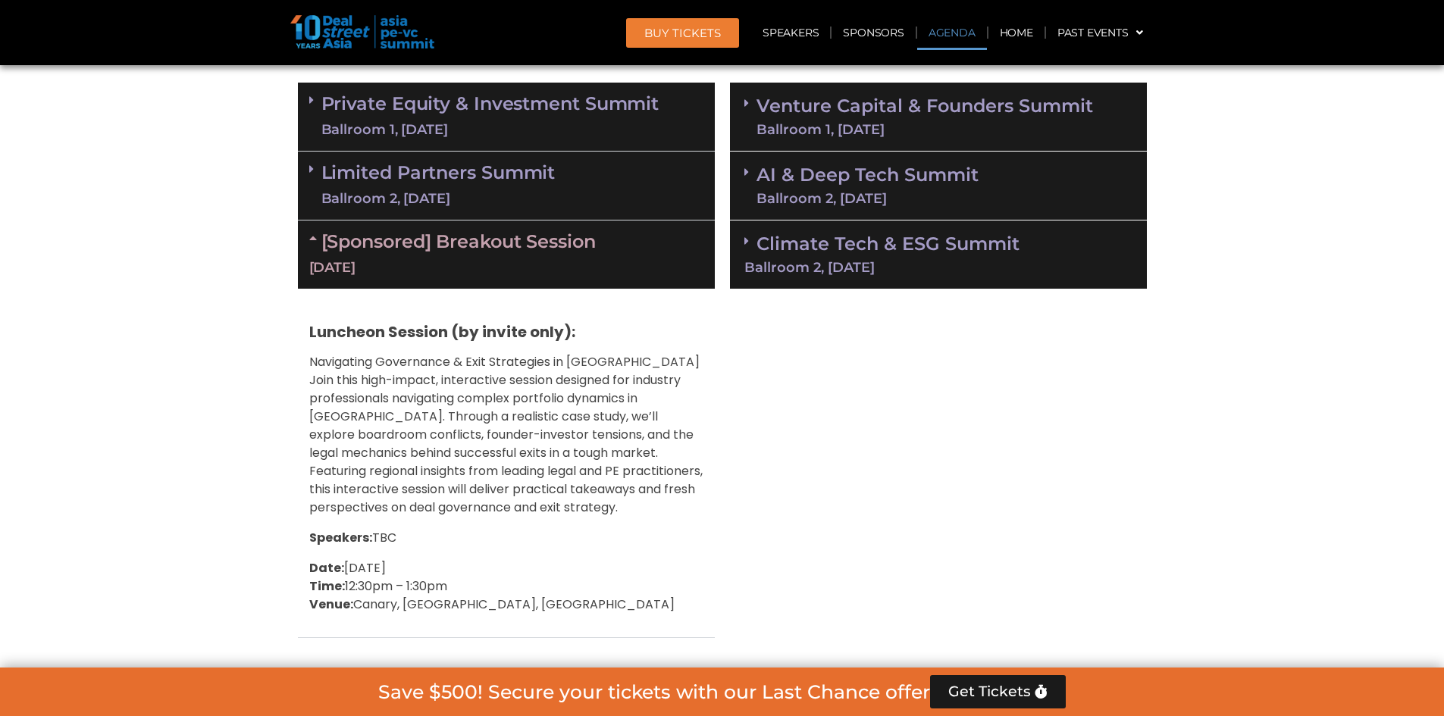
scroll to position [869, 0]
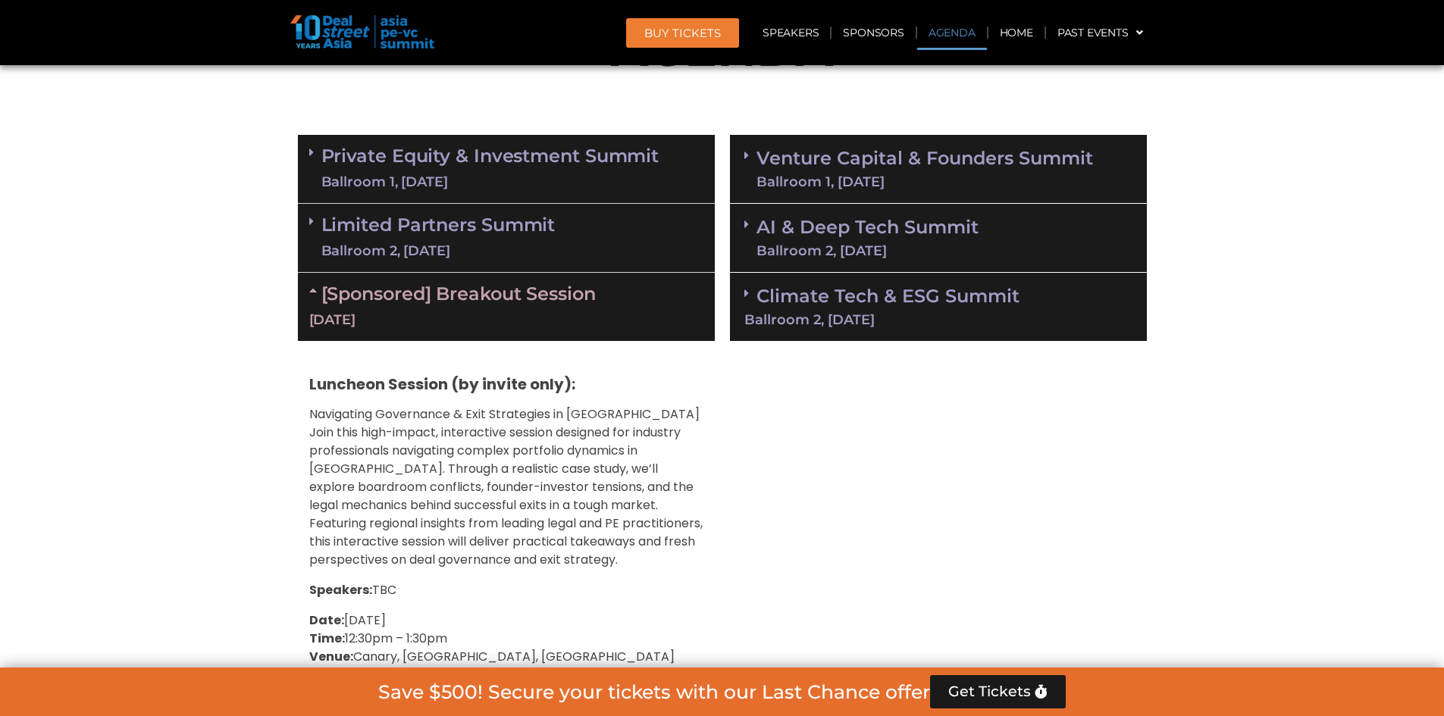
click at [563, 222] on div "Limited Partners [GEOGRAPHIC_DATA] 2, [DATE]" at bounding box center [506, 238] width 417 height 69
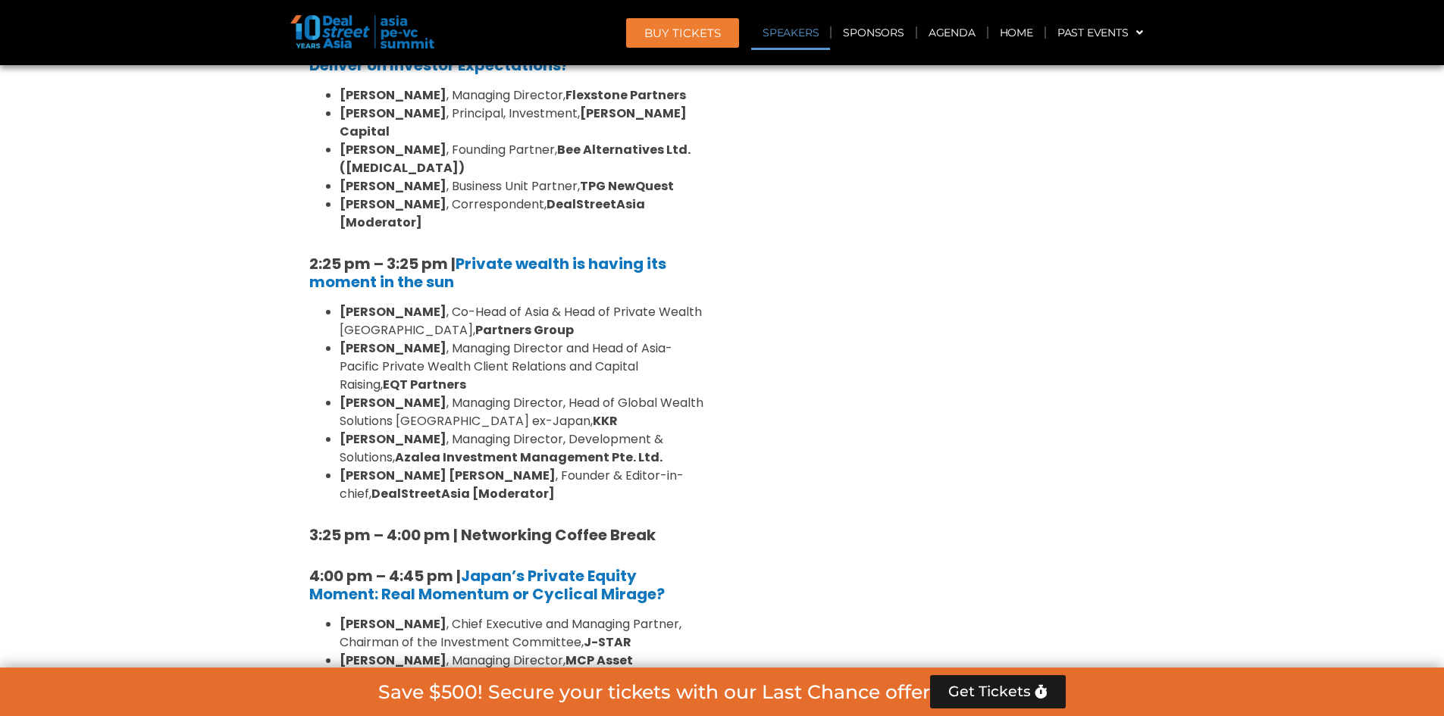
scroll to position [1779, 0]
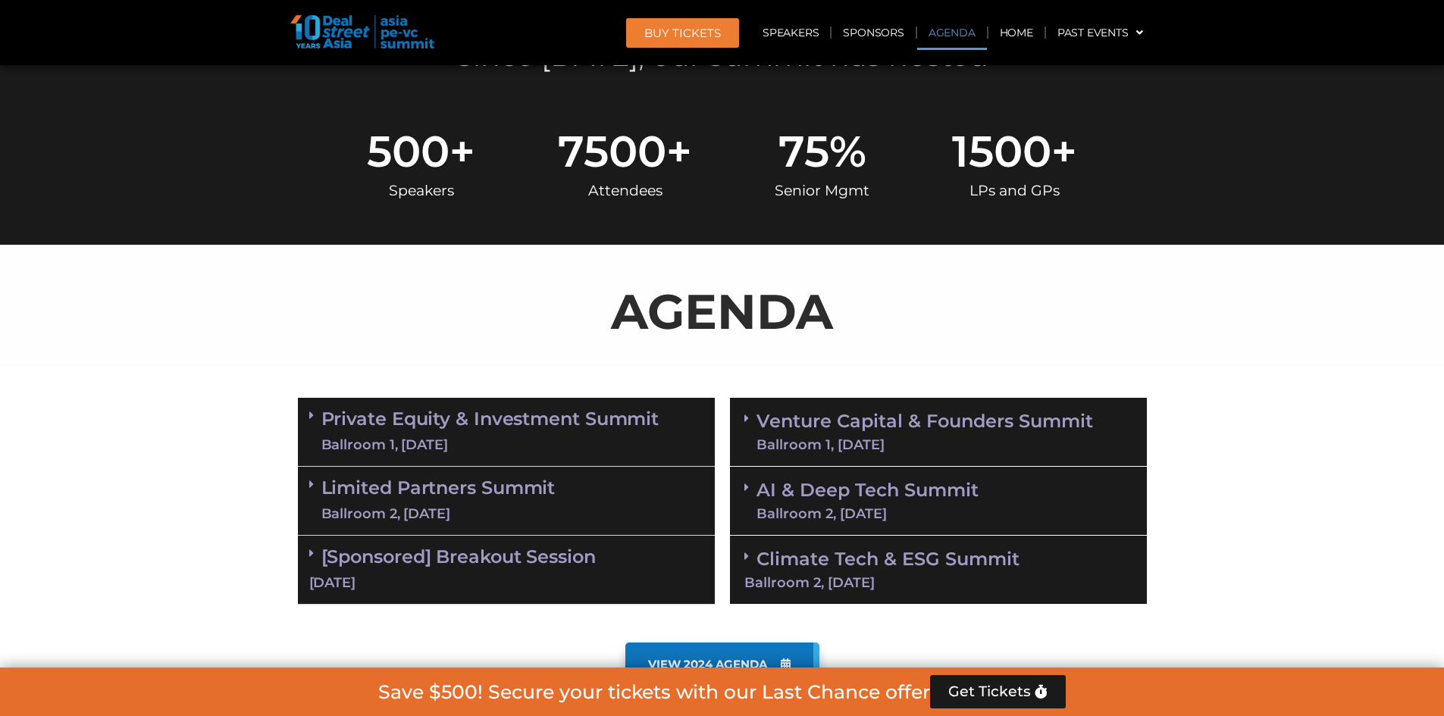
scroll to position [682, 0]
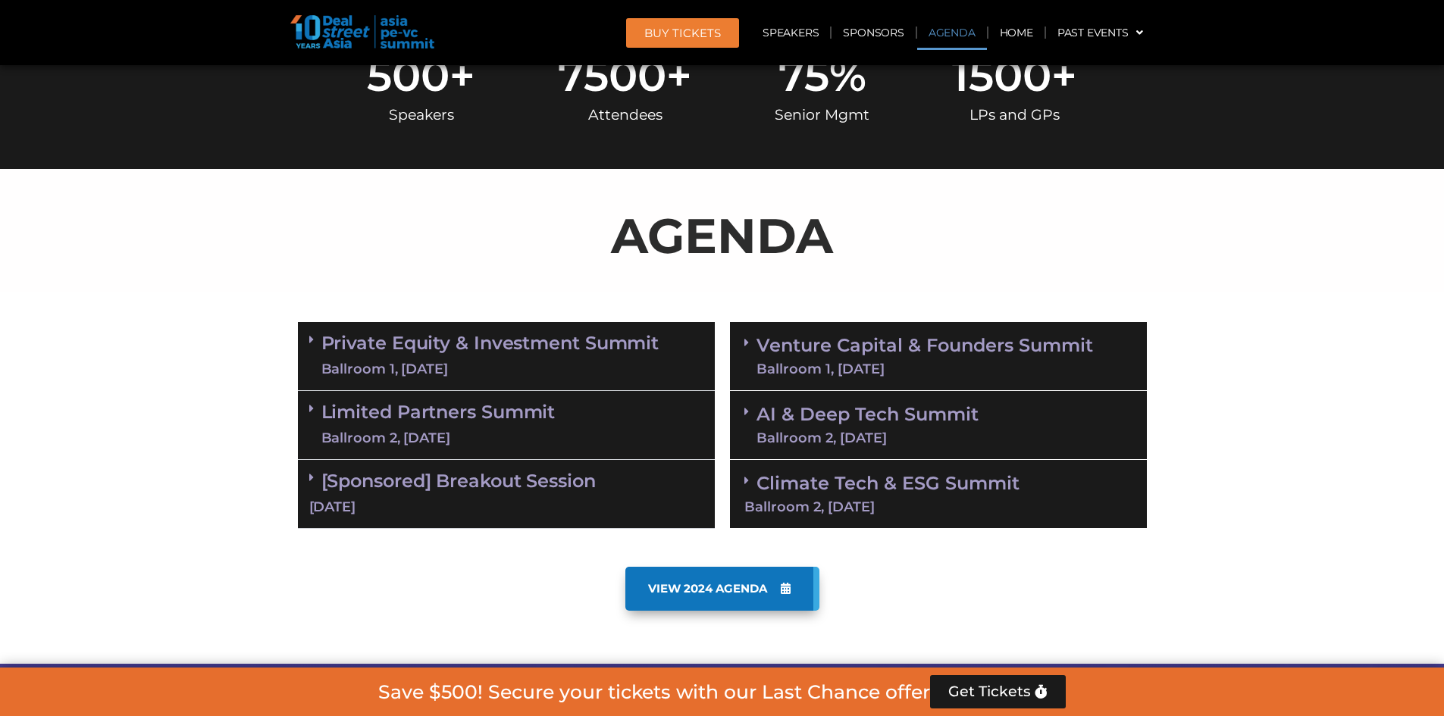
click at [636, 399] on div "Limited Partners [GEOGRAPHIC_DATA] 2, [DATE]" at bounding box center [506, 425] width 417 height 69
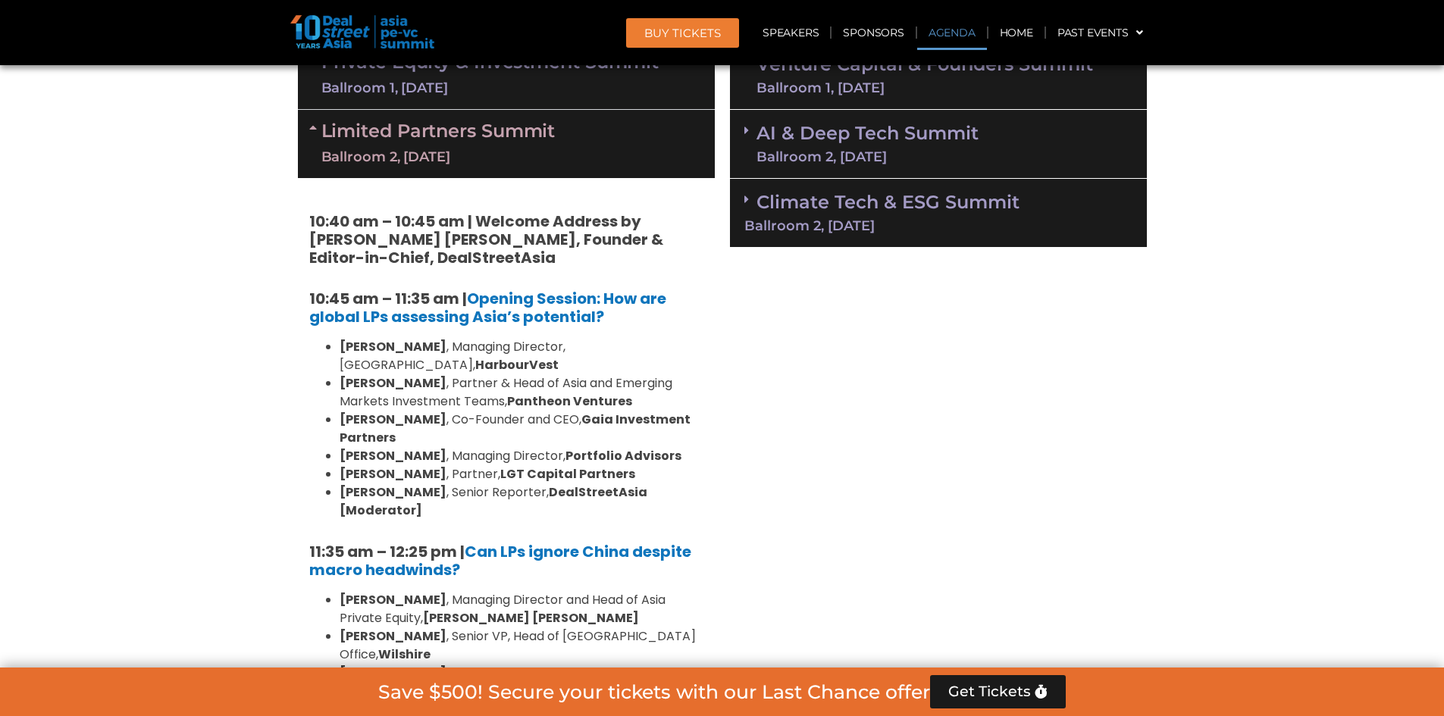
scroll to position [834, 0]
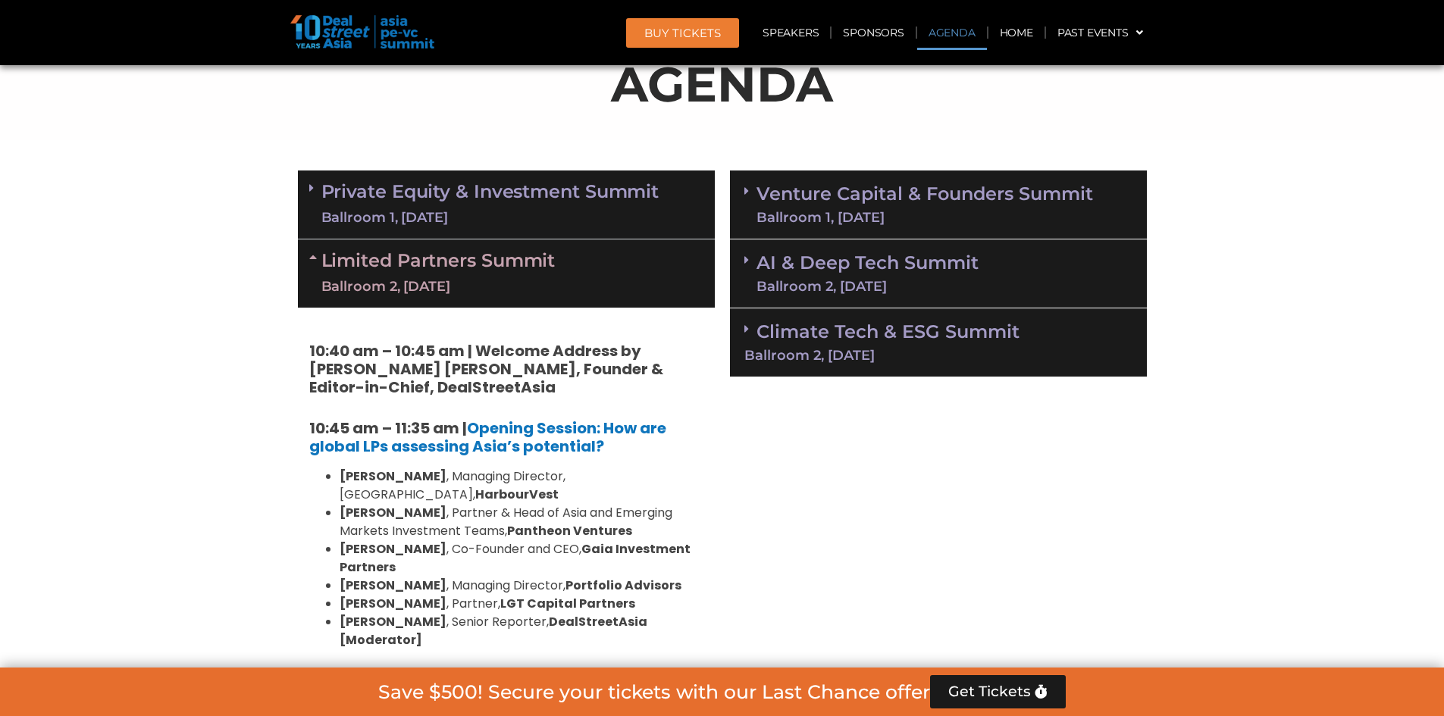
click at [568, 277] on div "Limited Partners [GEOGRAPHIC_DATA] 2, [DATE]" at bounding box center [506, 274] width 417 height 68
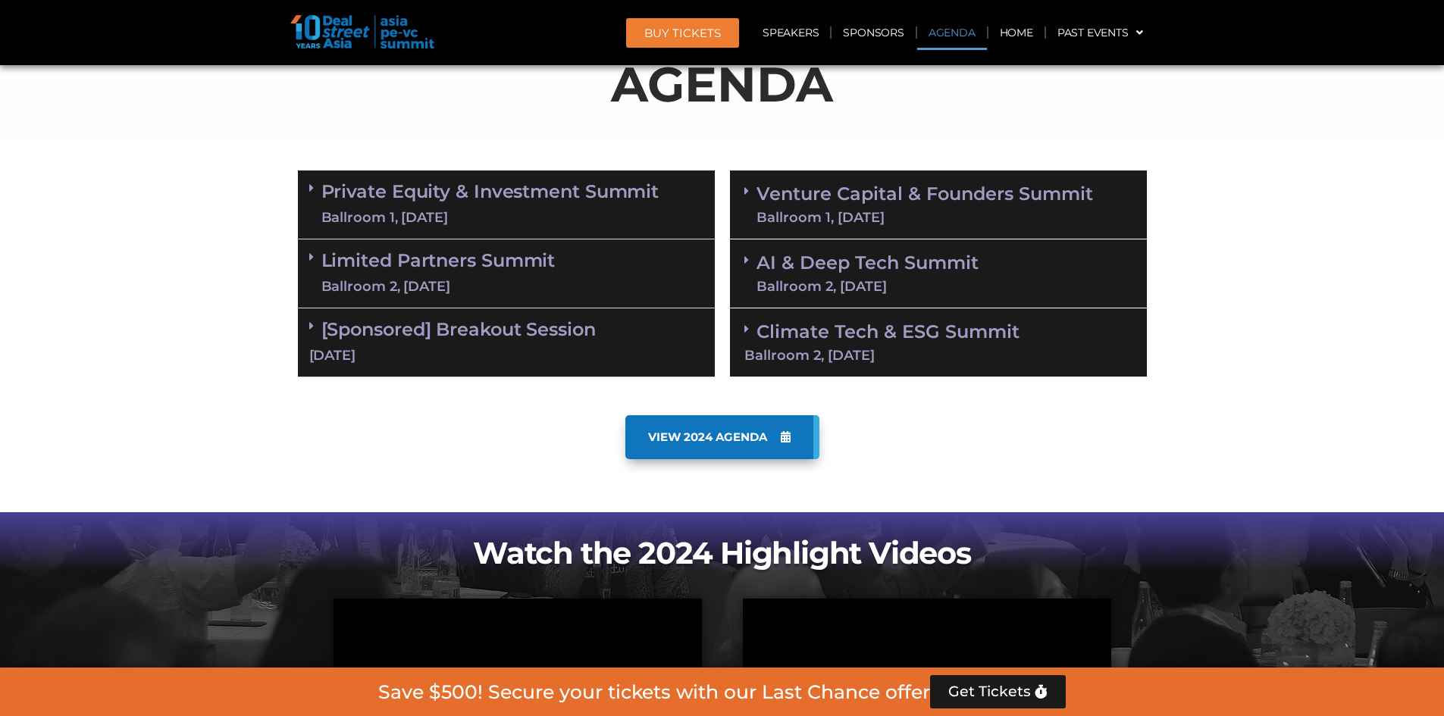
click at [456, 348] on div "[DATE]" at bounding box center [506, 355] width 394 height 19
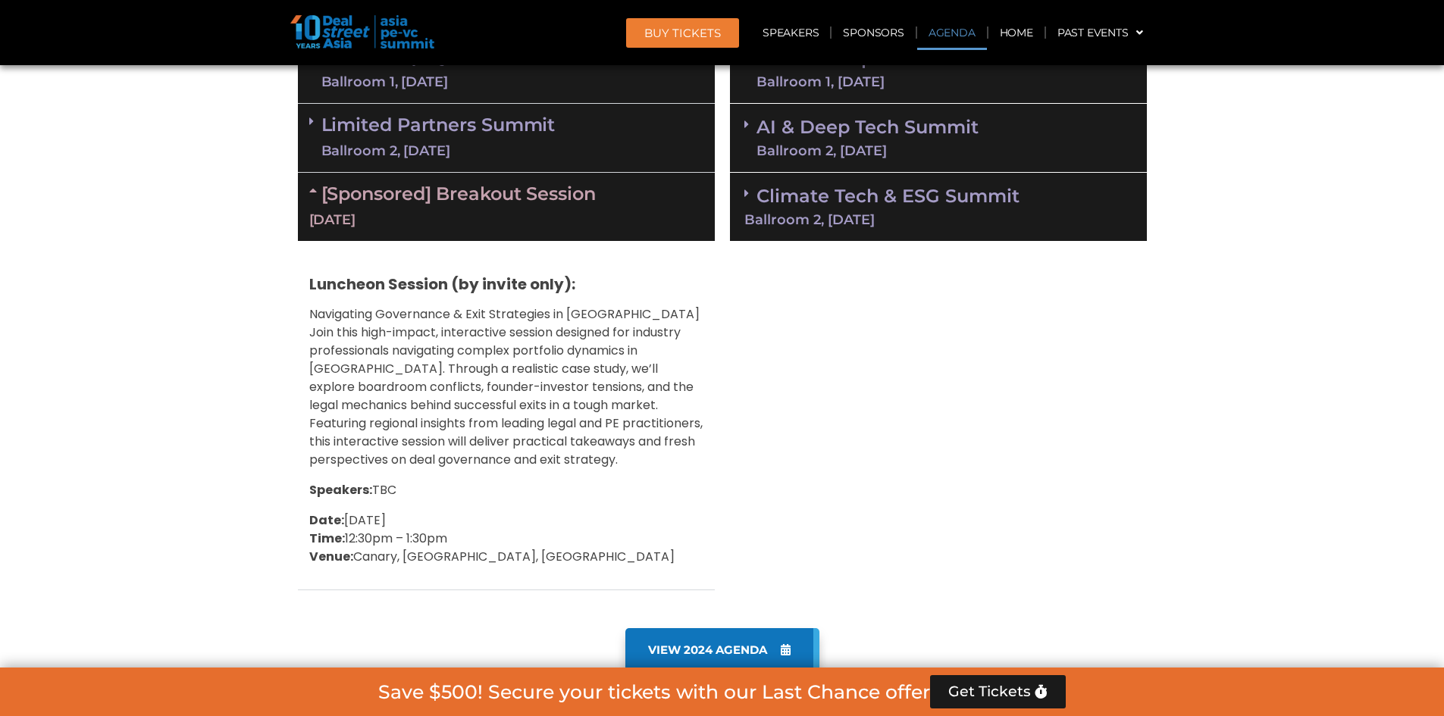
scroll to position [985, 0]
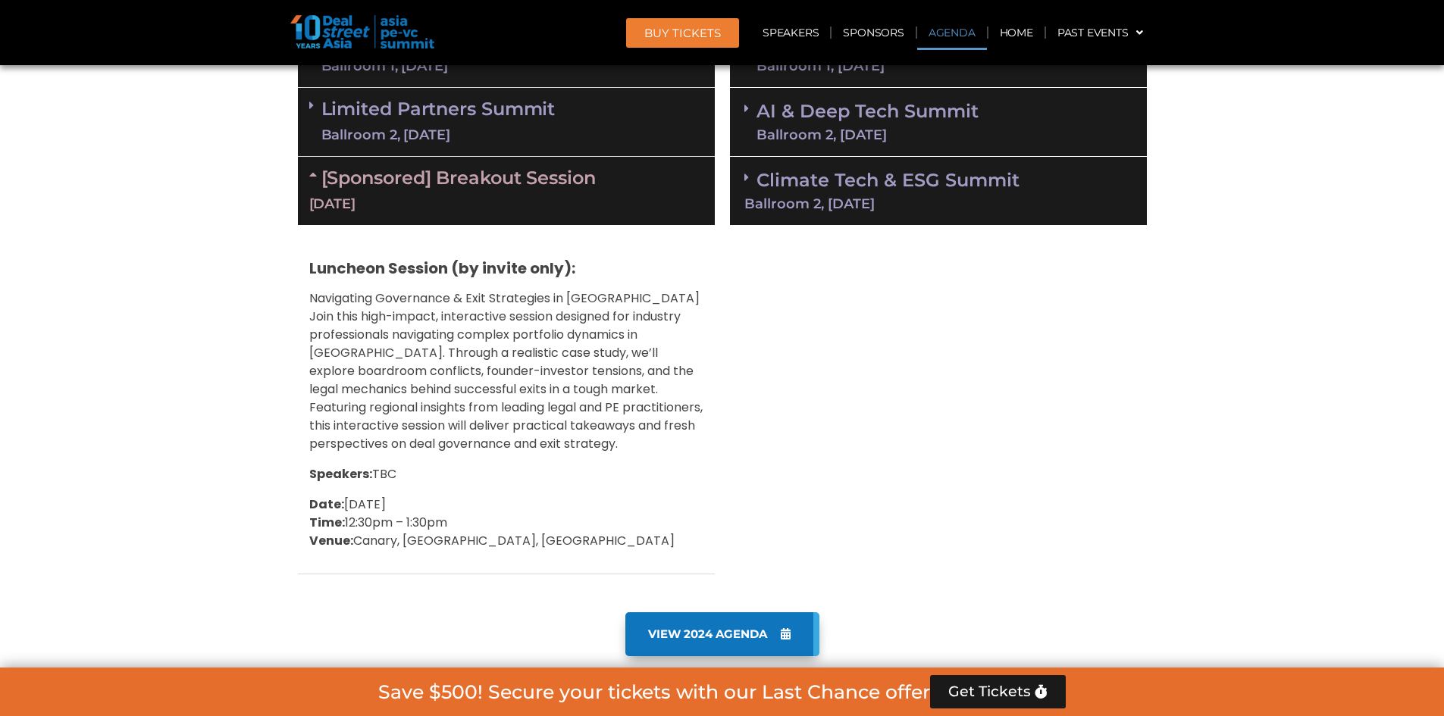
click at [406, 335] on p "Navigating Governance & Exit Strategies in [GEOGRAPHIC_DATA] Join this high-imp…" at bounding box center [506, 372] width 394 height 164
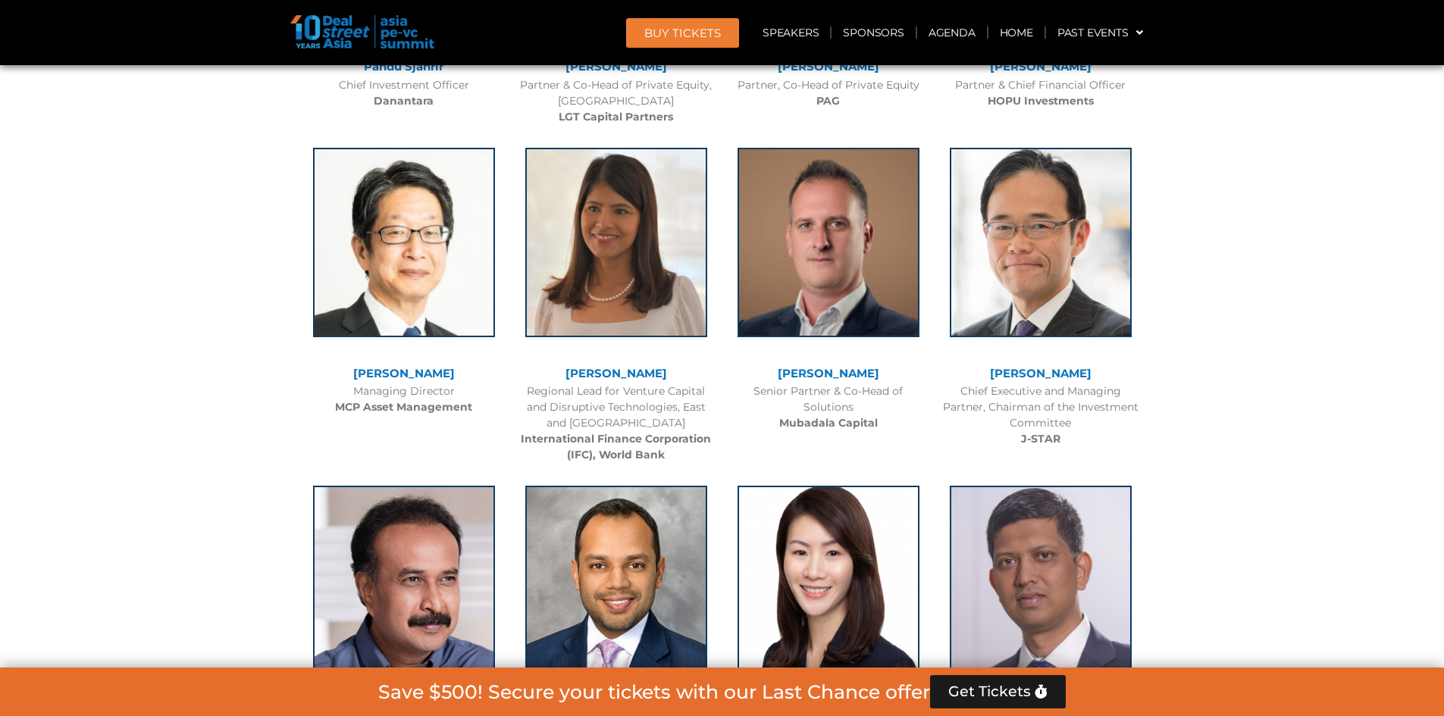
scroll to position [2501, 0]
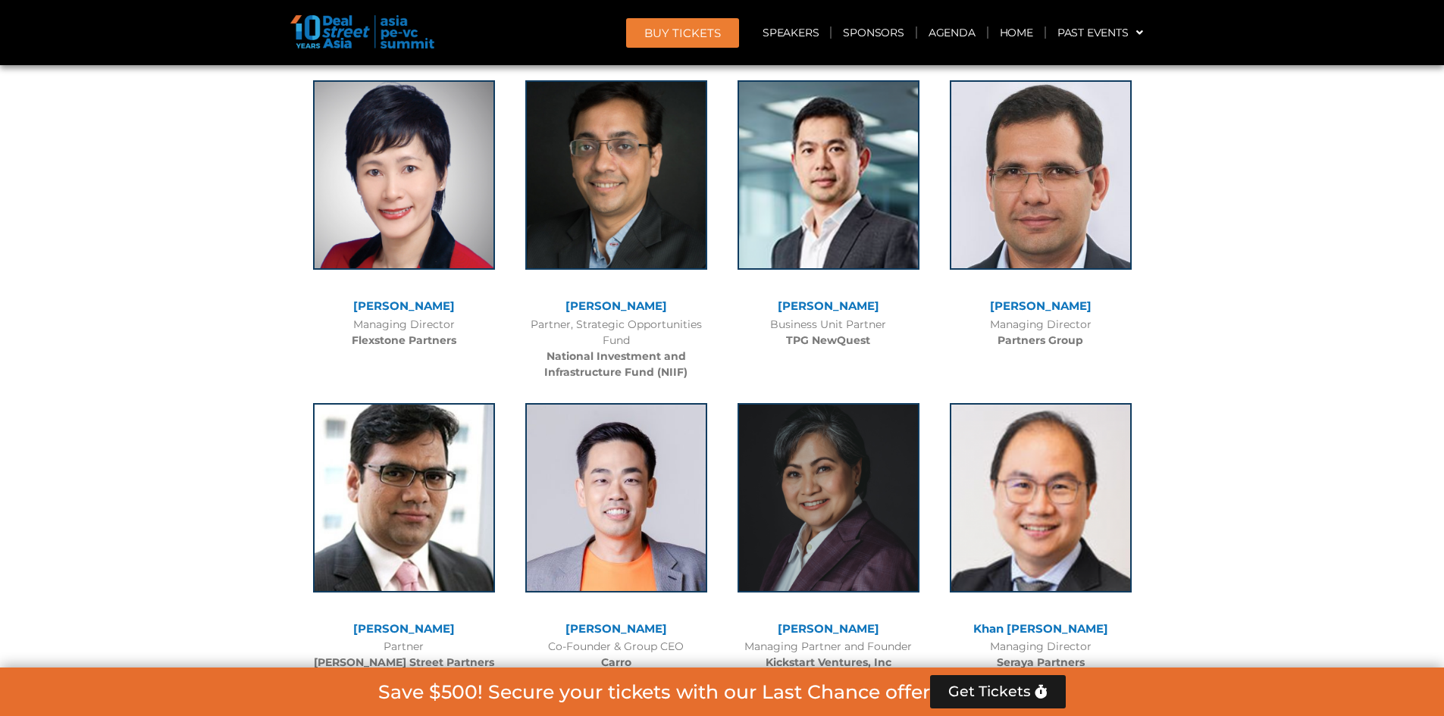
scroll to position [3335, 0]
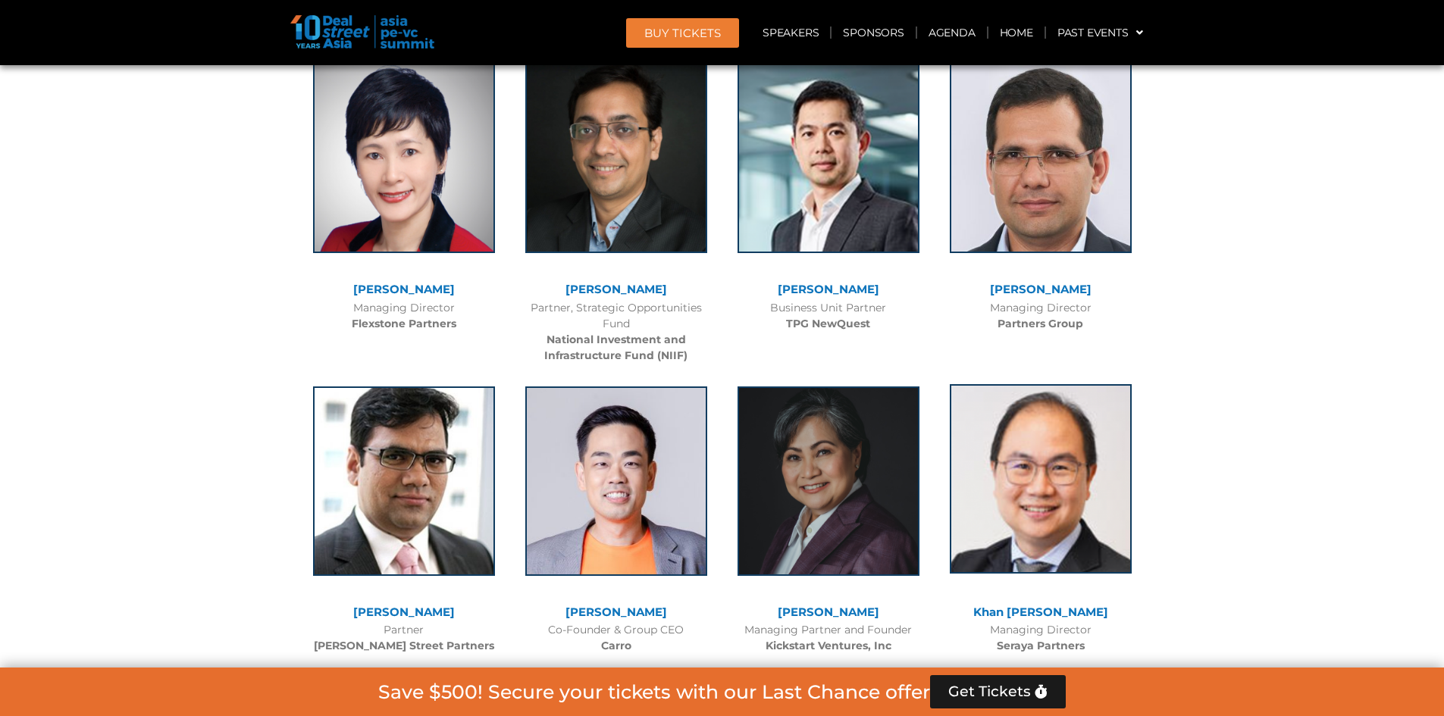
drag, startPoint x: 1216, startPoint y: 502, endPoint x: 1073, endPoint y: 507, distance: 142.6
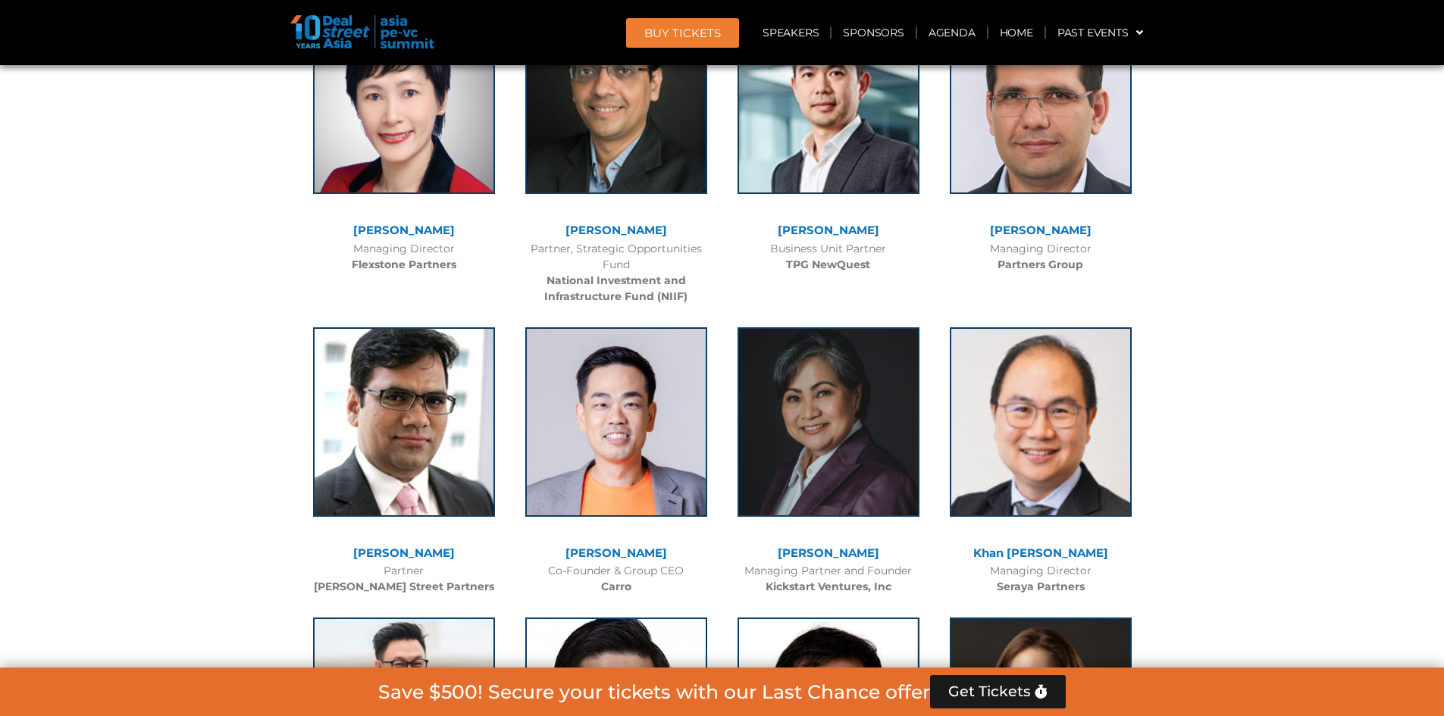
scroll to position [3562, 0]
